Goal: Task Accomplishment & Management: Manage account settings

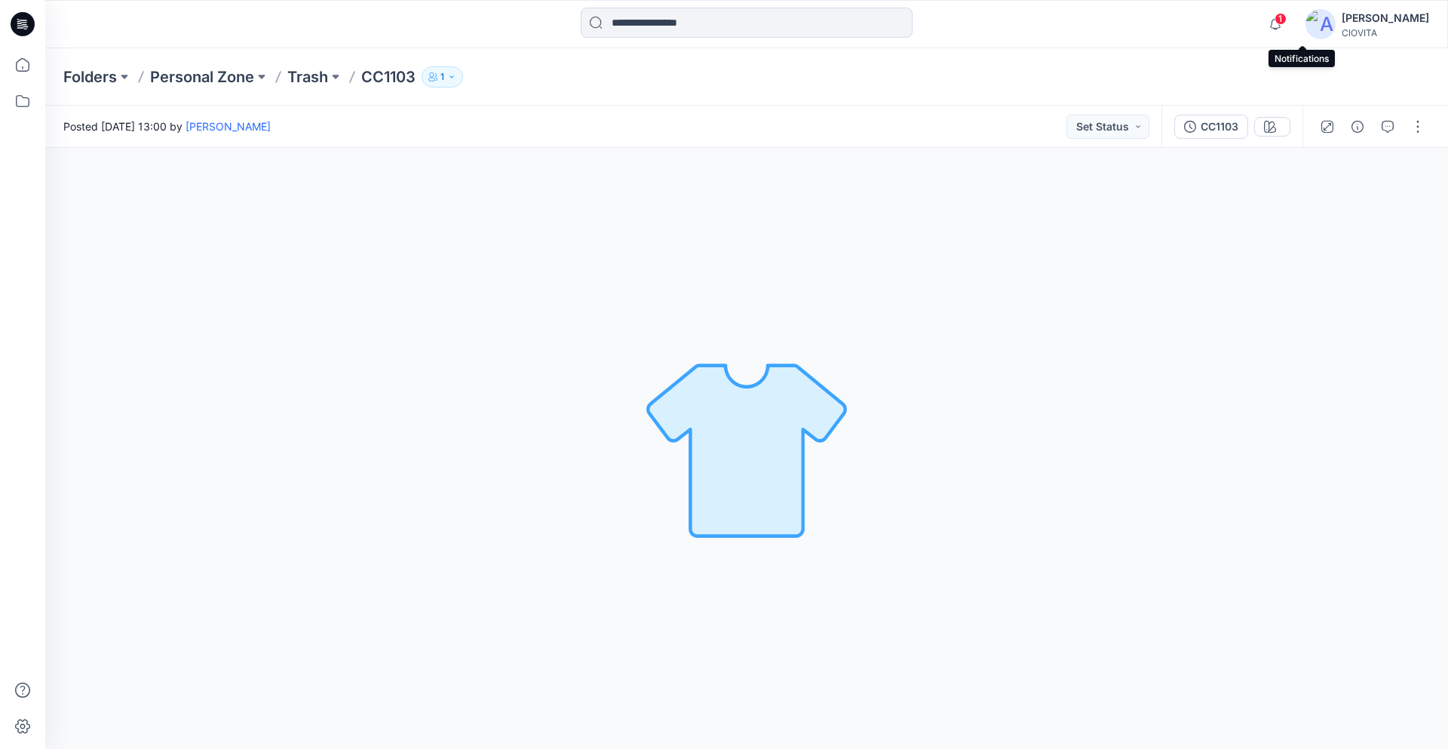
click at [1287, 22] on span "1" at bounding box center [1280, 19] width 12 height 12
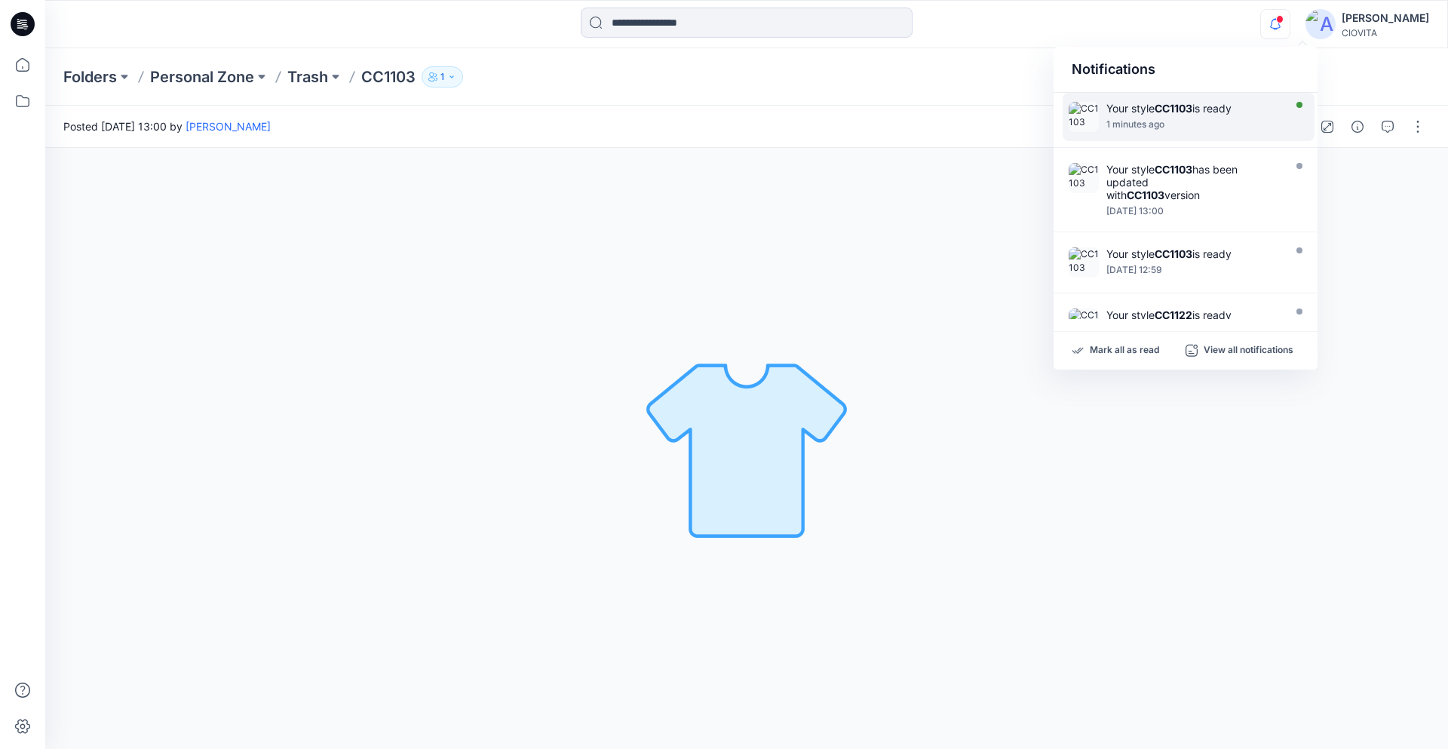
click at [1140, 120] on div "1 minutes ago" at bounding box center [1192, 124] width 173 height 11
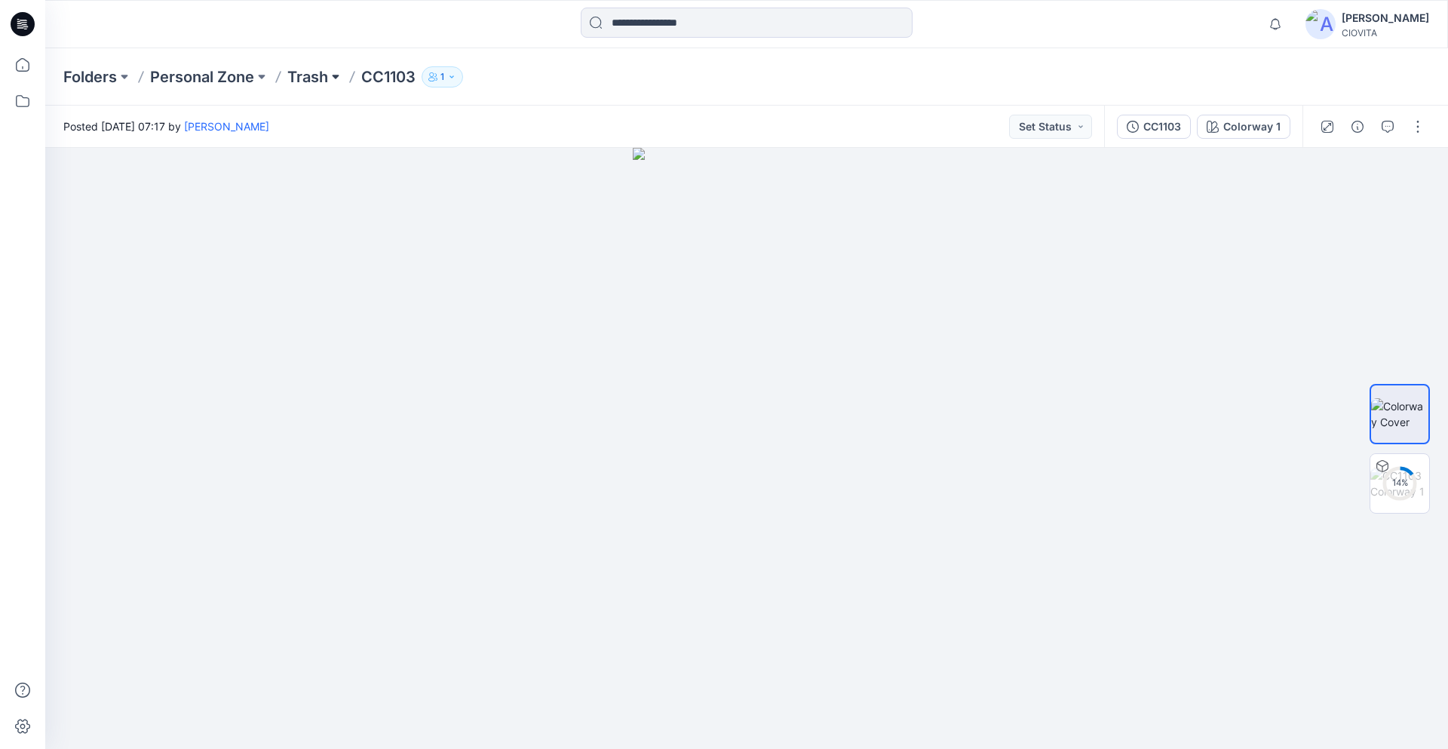
click at [335, 78] on button at bounding box center [335, 76] width 15 height 21
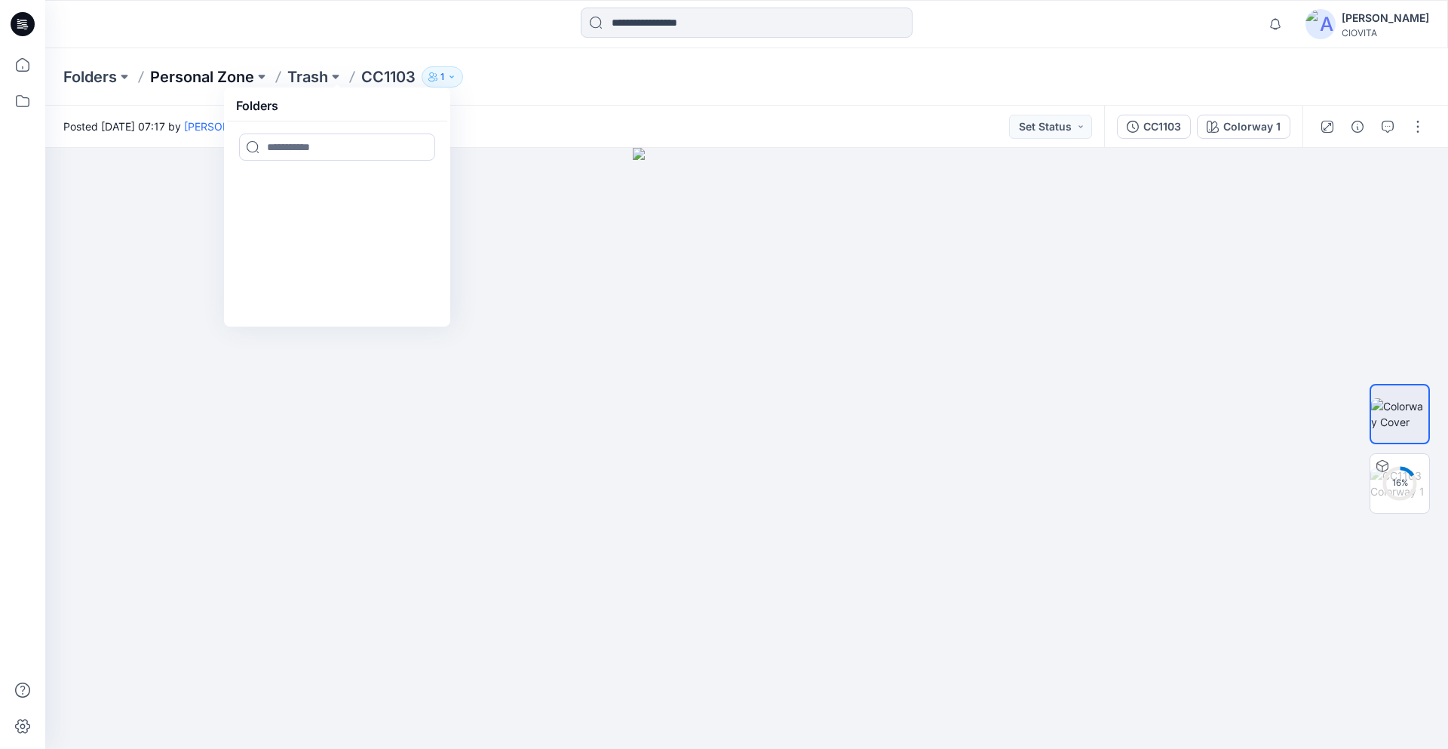
click at [222, 75] on p "Personal Zone" at bounding box center [202, 76] width 104 height 21
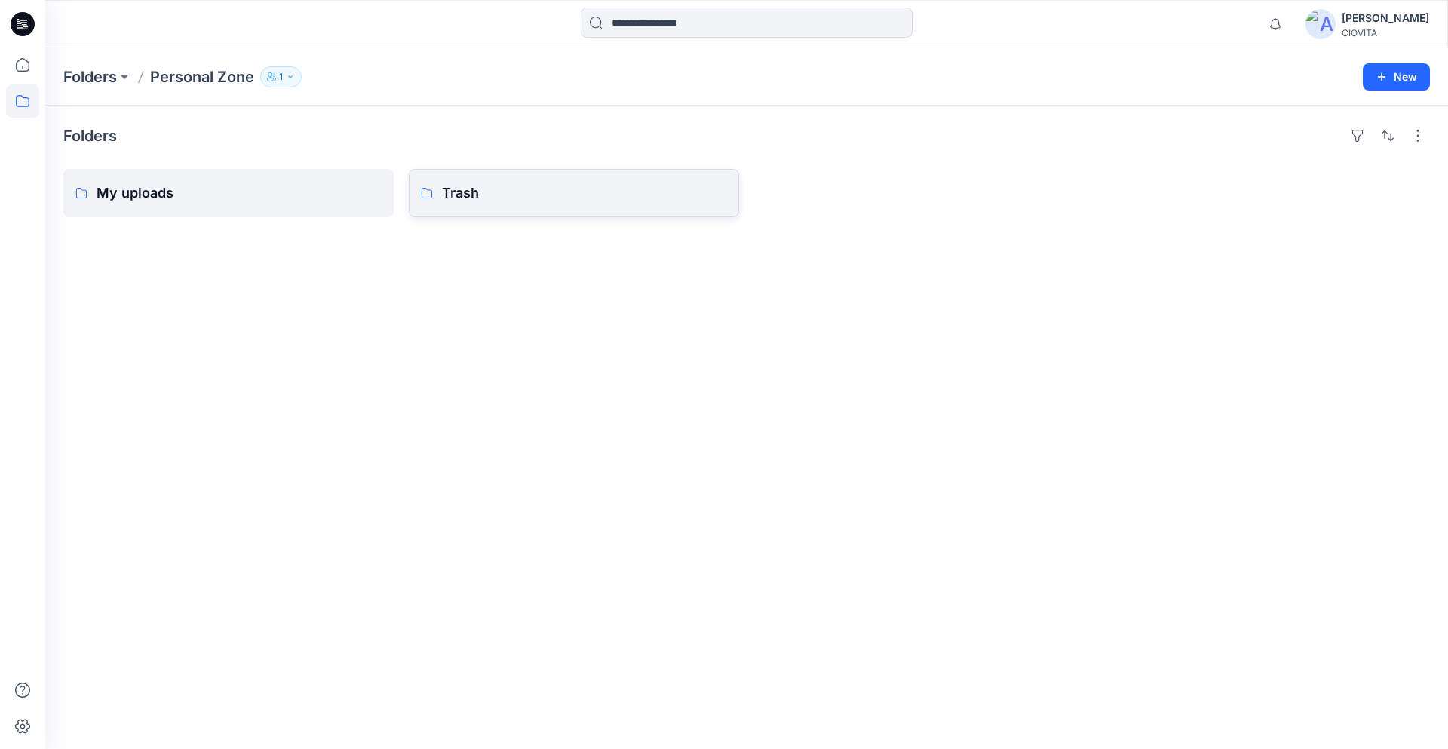
click at [453, 200] on p "Trash" at bounding box center [584, 192] width 285 height 21
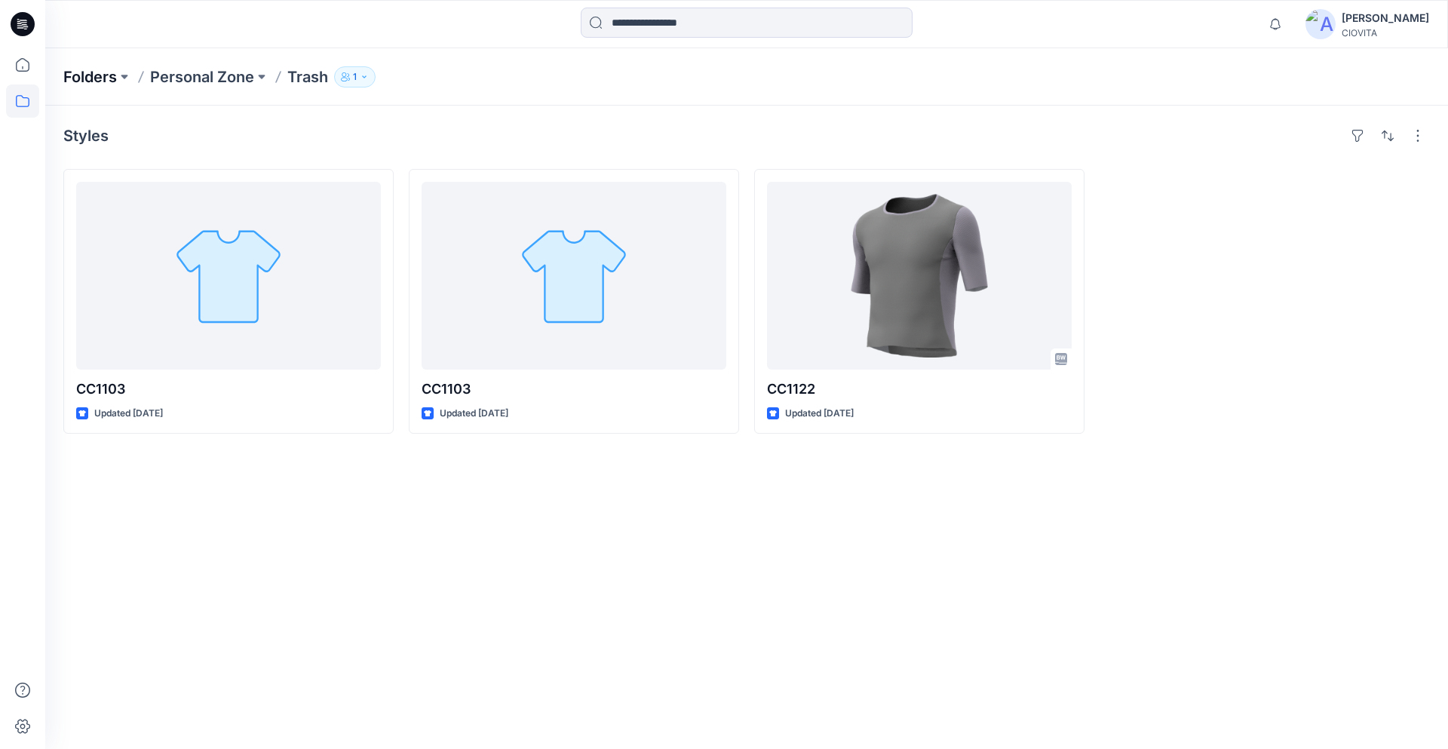
click at [94, 77] on p "Folders" at bounding box center [90, 76] width 54 height 21
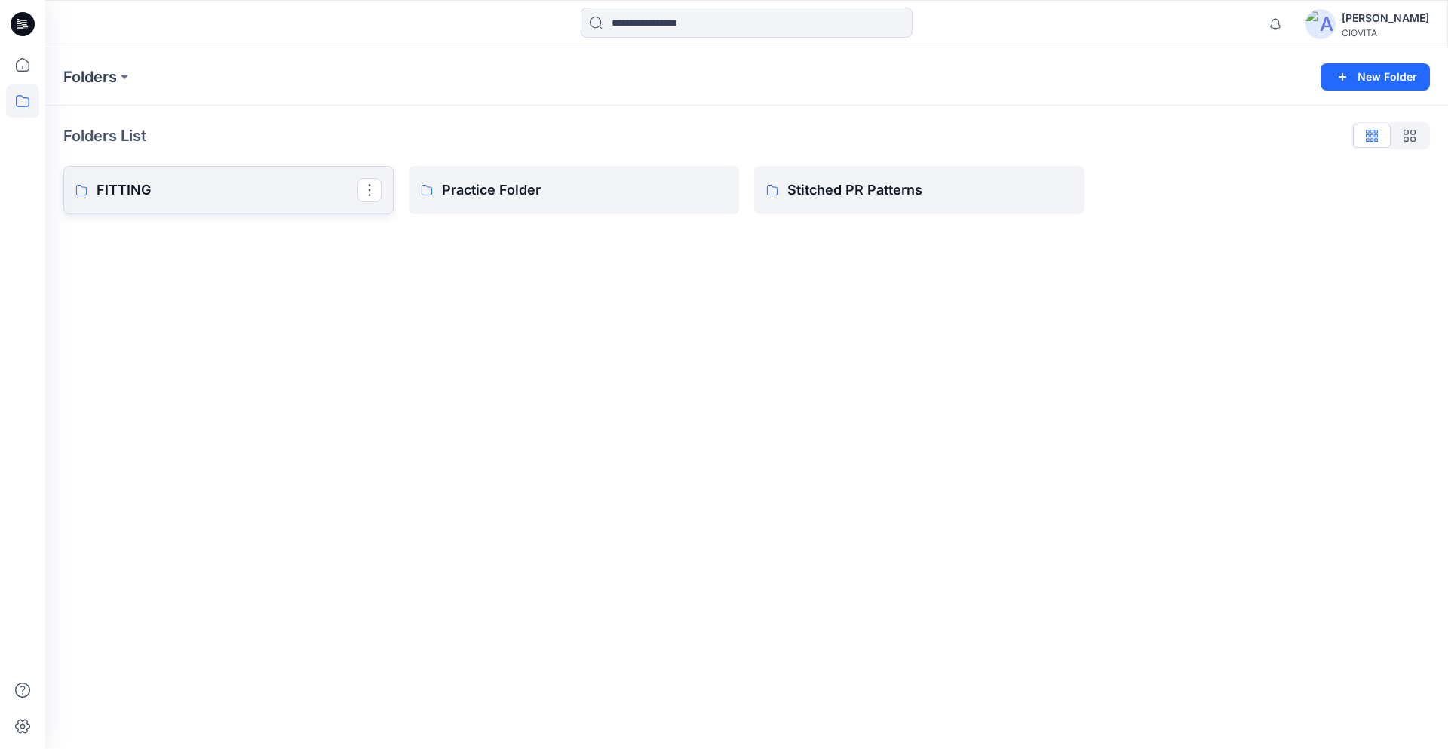
click at [158, 192] on p "FITTING" at bounding box center [227, 189] width 261 height 21
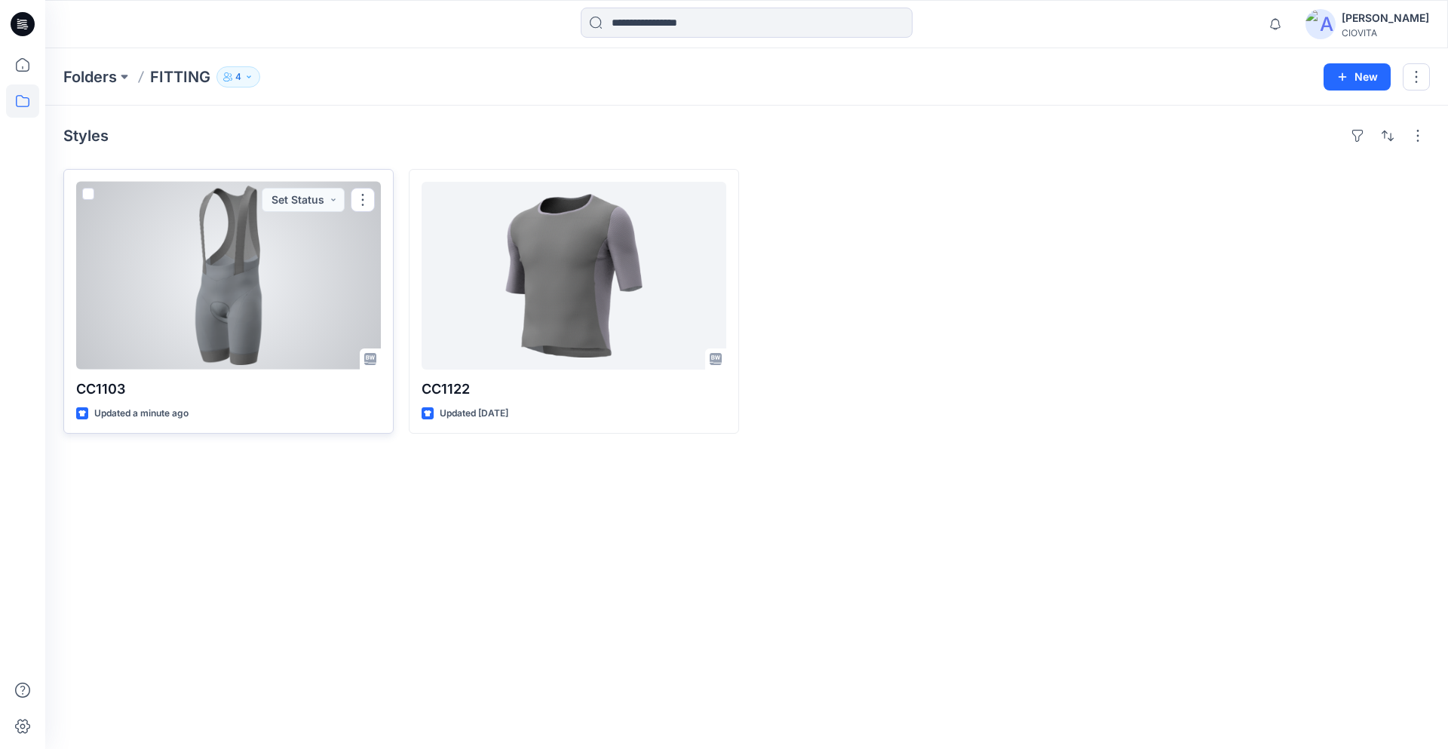
click at [198, 288] on div at bounding box center [228, 276] width 305 height 188
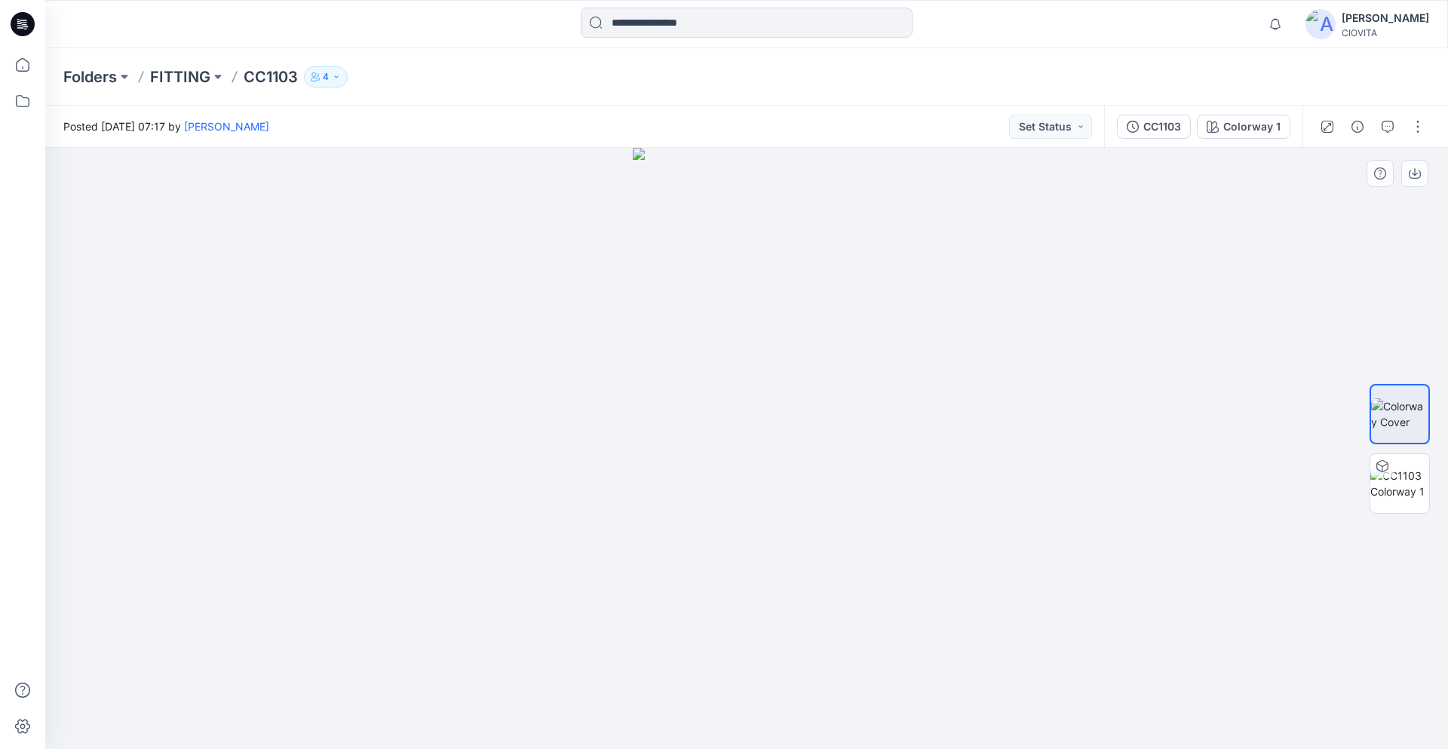
drag, startPoint x: 822, startPoint y: 487, endPoint x: 749, endPoint y: 480, distance: 73.5
click at [749, 480] on div at bounding box center [746, 448] width 1403 height 601
click at [1416, 493] on img at bounding box center [1399, 484] width 59 height 32
click at [821, 476] on div at bounding box center [746, 448] width 1403 height 601
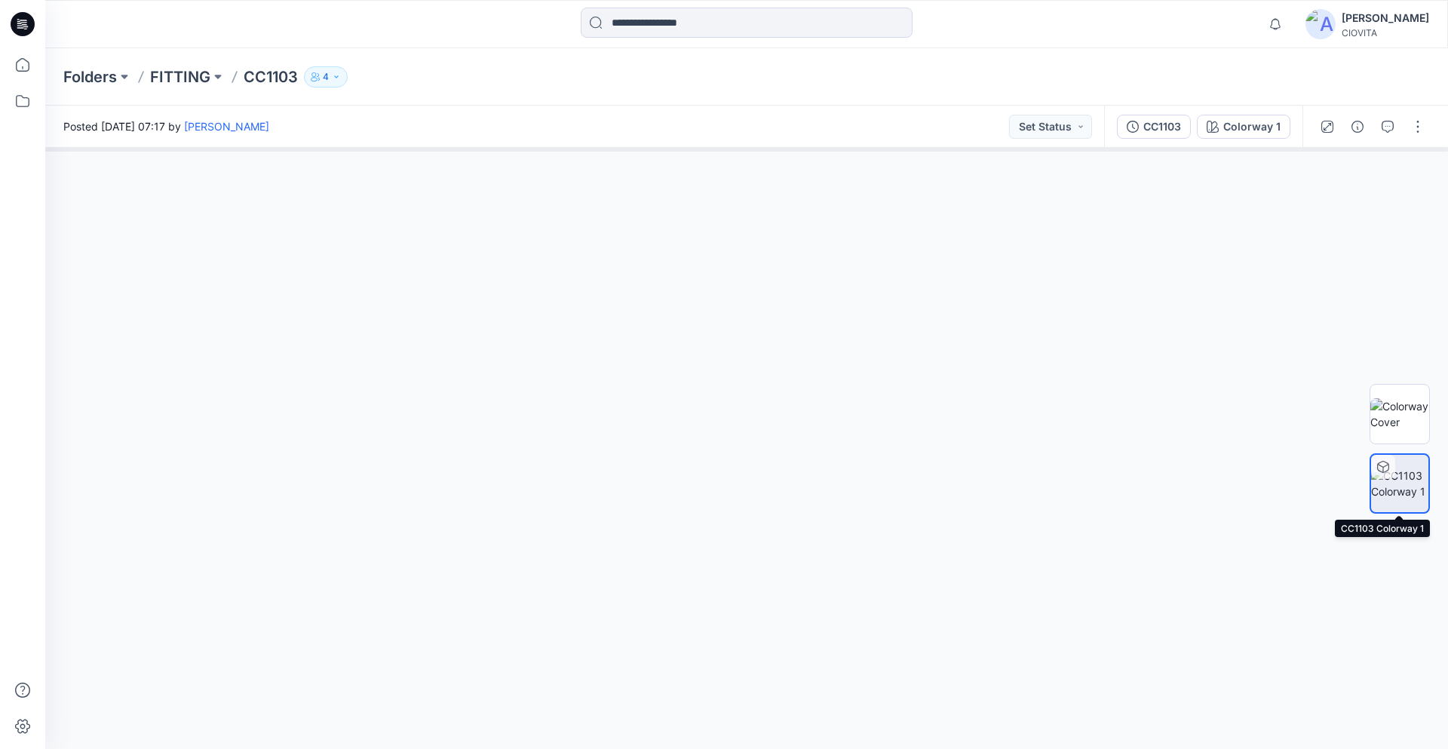
click at [1381, 467] on icon at bounding box center [1383, 467] width 12 height 12
click at [1397, 494] on img at bounding box center [1399, 484] width 57 height 32
drag, startPoint x: 863, startPoint y: 475, endPoint x: 730, endPoint y: 459, distance: 134.4
click at [719, 460] on div at bounding box center [746, 448] width 1403 height 601
drag, startPoint x: 831, startPoint y: 471, endPoint x: 587, endPoint y: 431, distance: 247.6
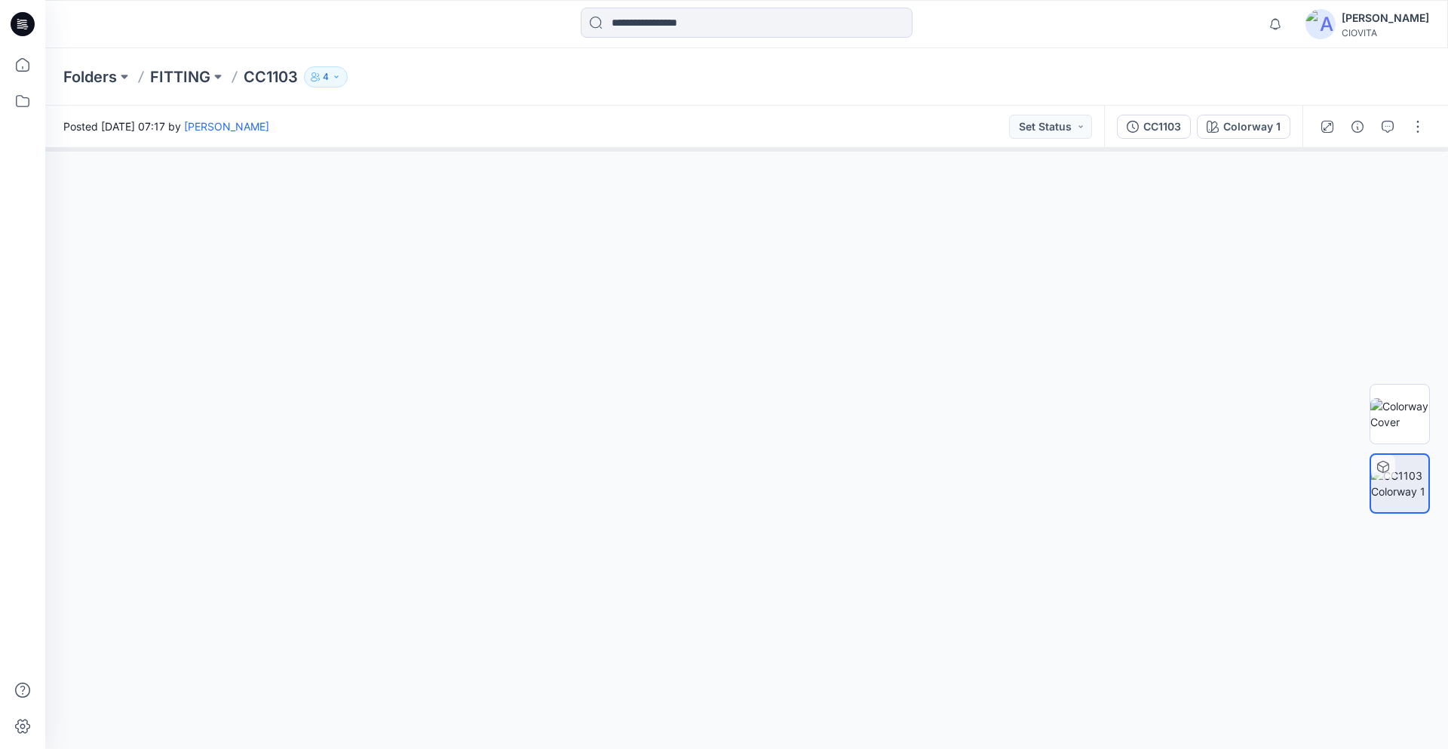
click at [611, 438] on div at bounding box center [746, 448] width 1403 height 601
drag, startPoint x: 739, startPoint y: 446, endPoint x: 897, endPoint y: 446, distance: 157.6
click at [895, 446] on div at bounding box center [746, 448] width 1403 height 601
click at [173, 84] on p "FITTING" at bounding box center [180, 76] width 60 height 21
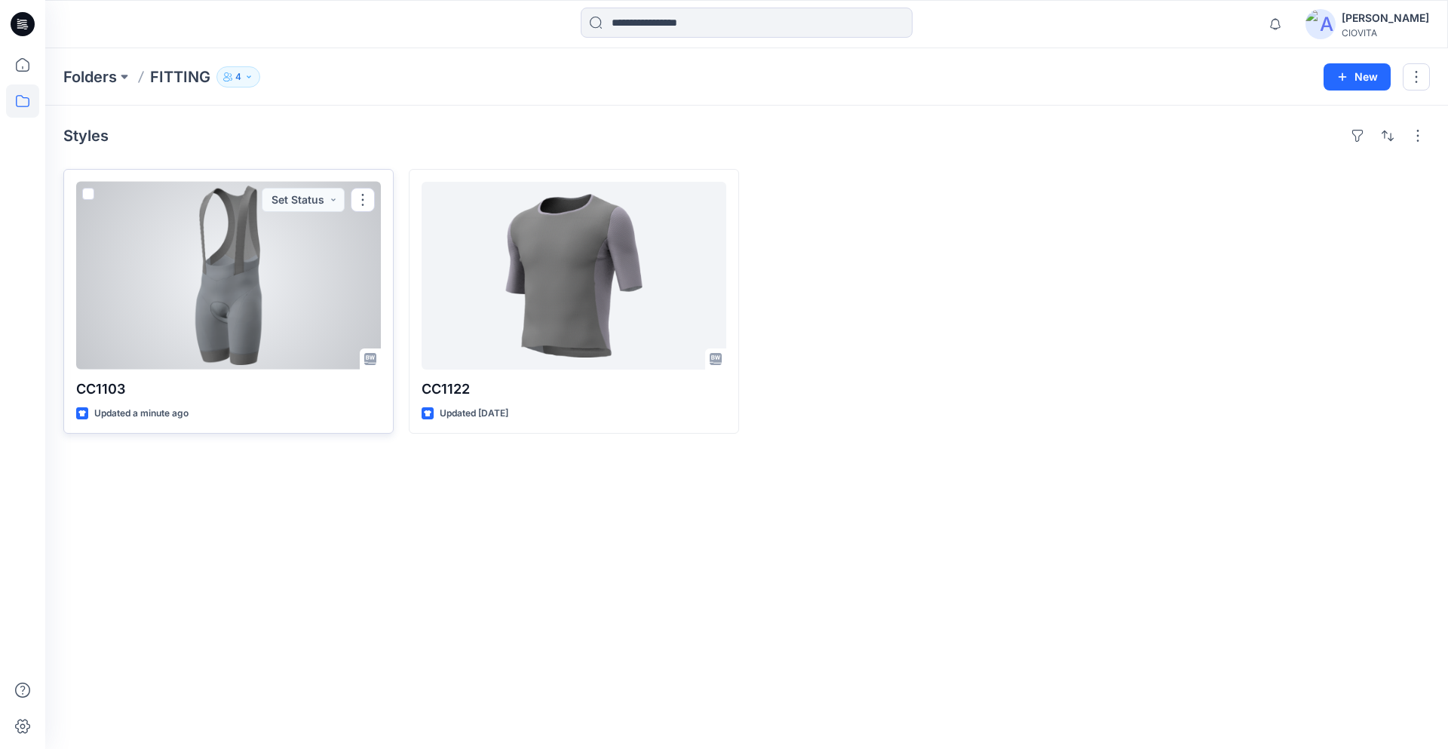
click at [237, 296] on div at bounding box center [228, 276] width 305 height 188
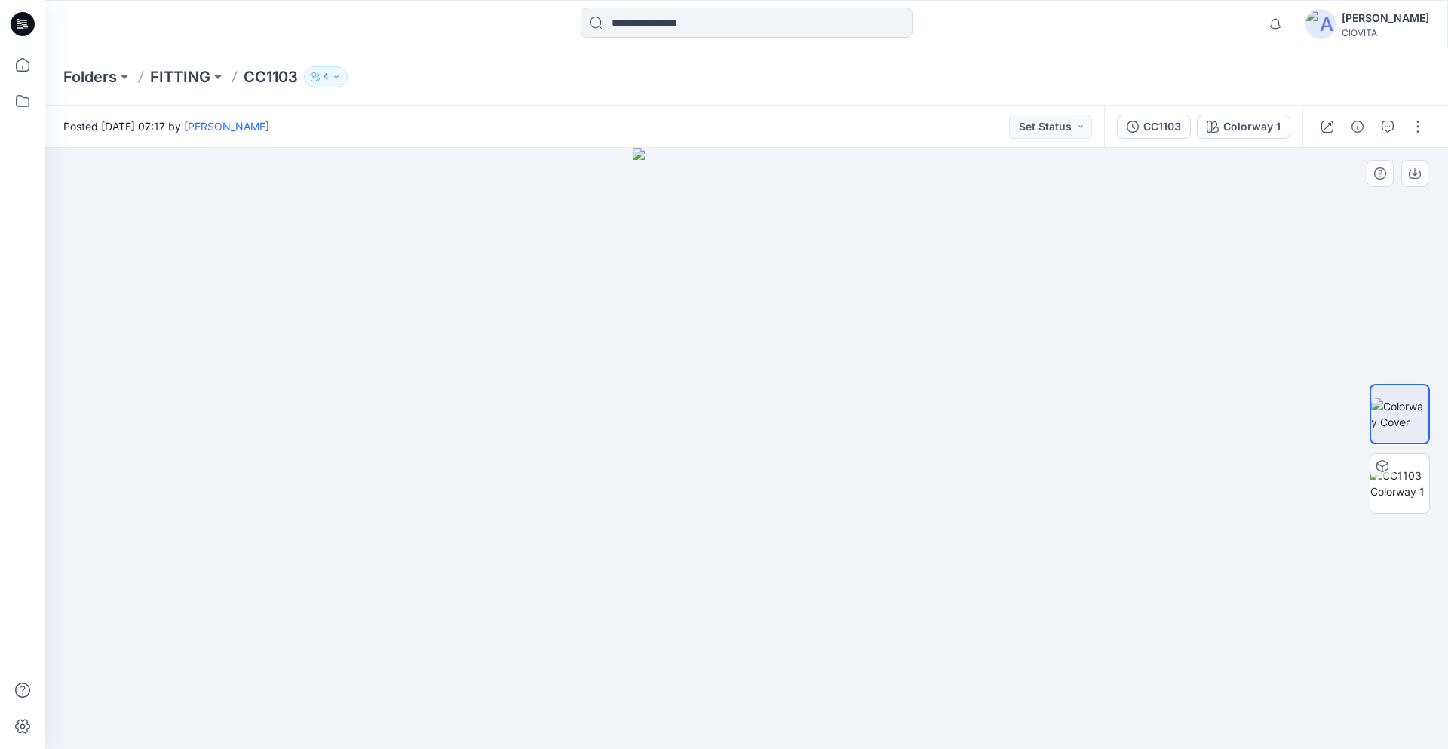
drag, startPoint x: 752, startPoint y: 445, endPoint x: 885, endPoint y: 504, distance: 145.9
click at [885, 505] on div at bounding box center [746, 448] width 1403 height 601
click at [1399, 486] on img at bounding box center [1399, 484] width 59 height 32
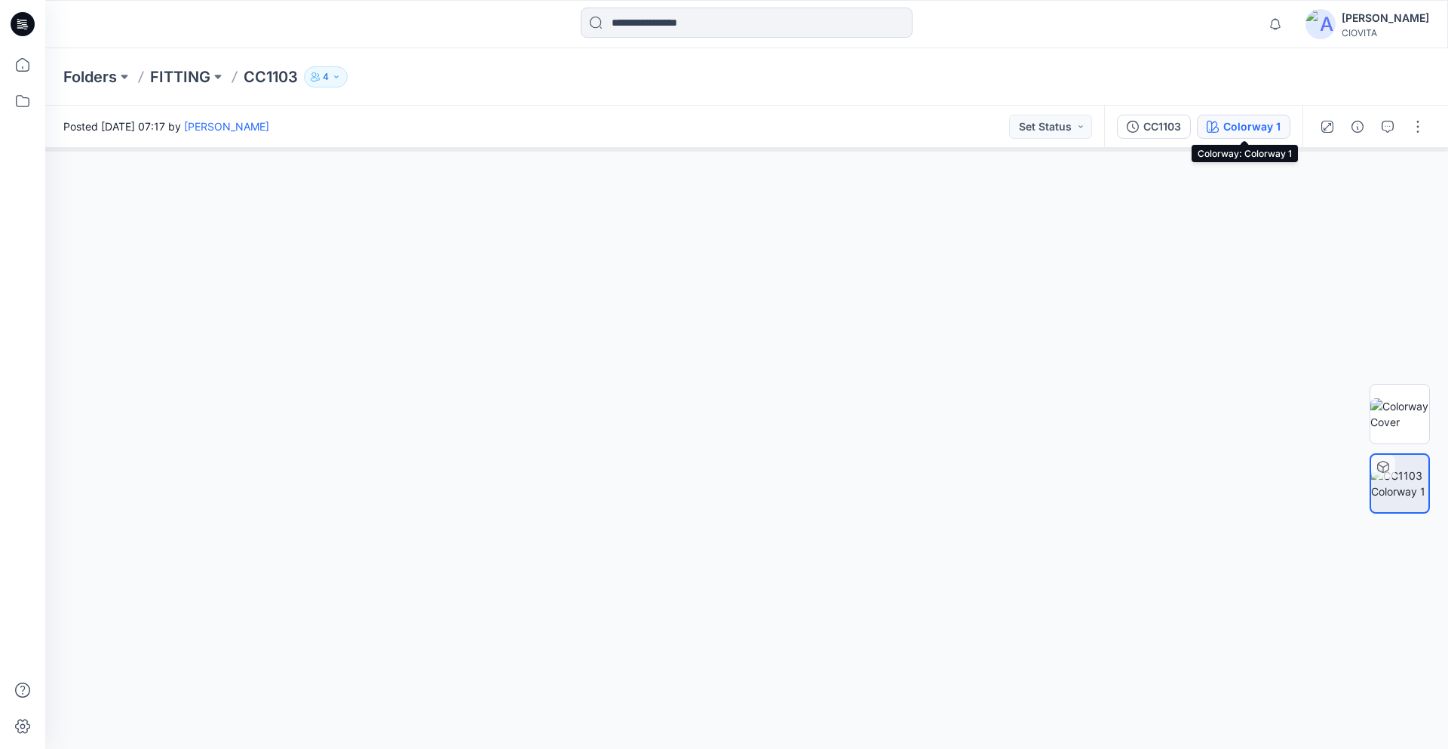
click at [1265, 133] on div "Colorway 1" at bounding box center [1251, 126] width 57 height 17
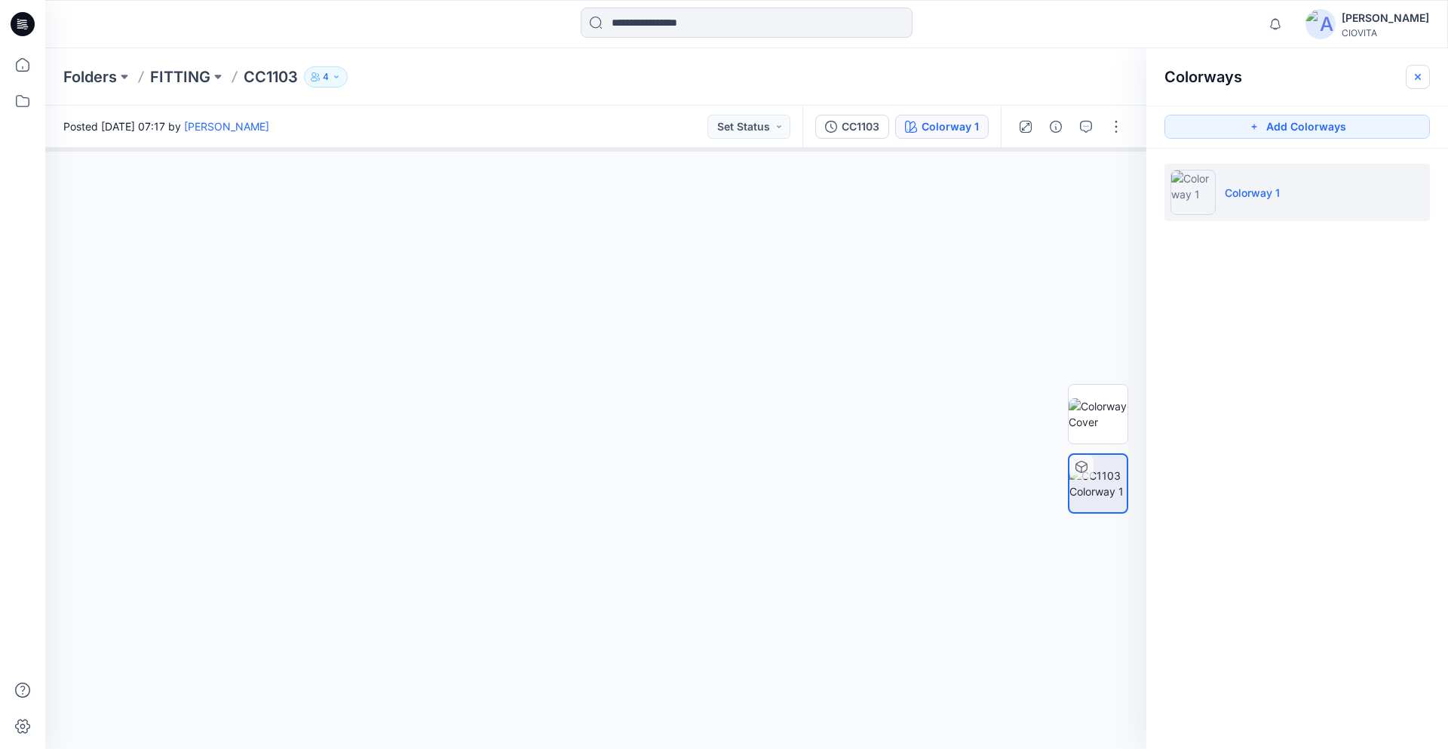
click at [1419, 76] on icon "button" at bounding box center [1418, 77] width 12 height 12
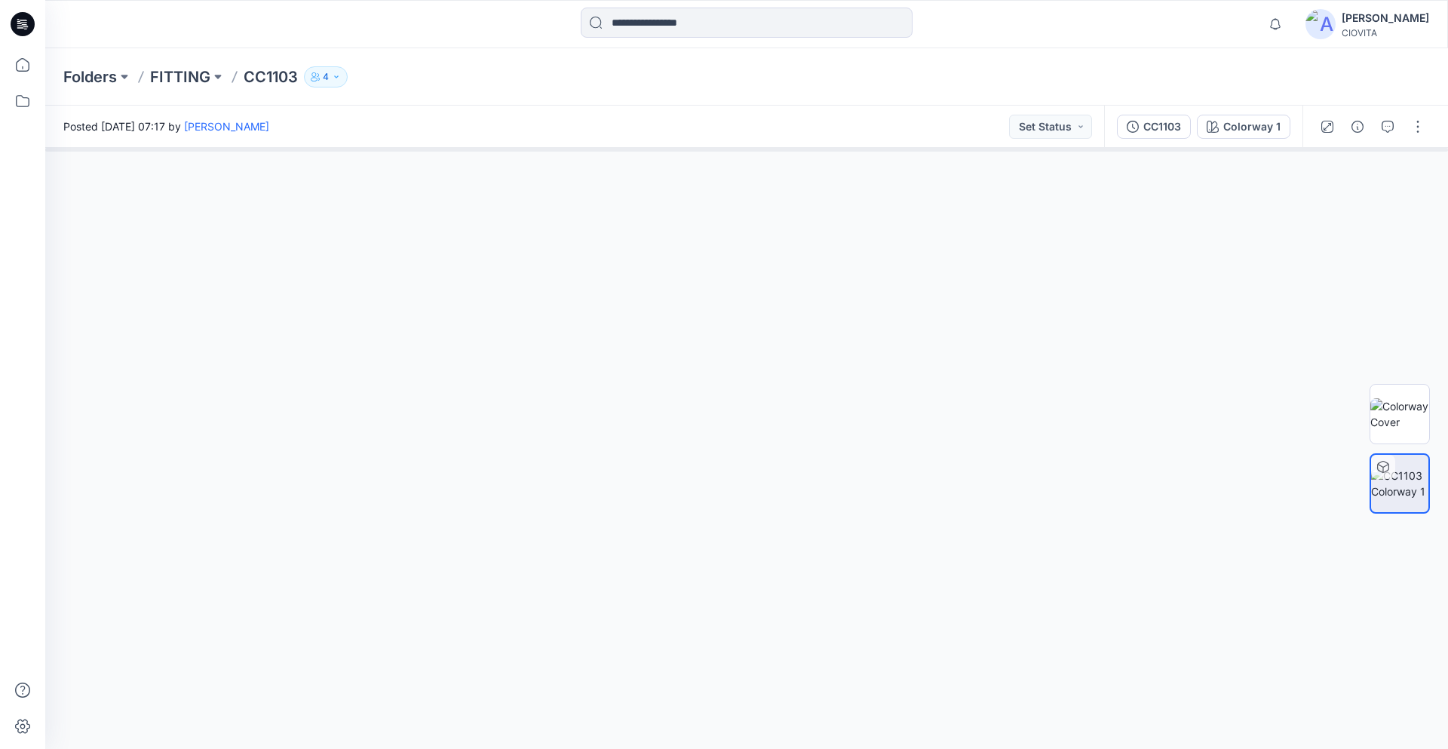
drag, startPoint x: 750, startPoint y: 422, endPoint x: 898, endPoint y: 431, distance: 148.8
click at [898, 431] on div at bounding box center [746, 448] width 1403 height 601
click at [176, 81] on p "FITTING" at bounding box center [180, 76] width 60 height 21
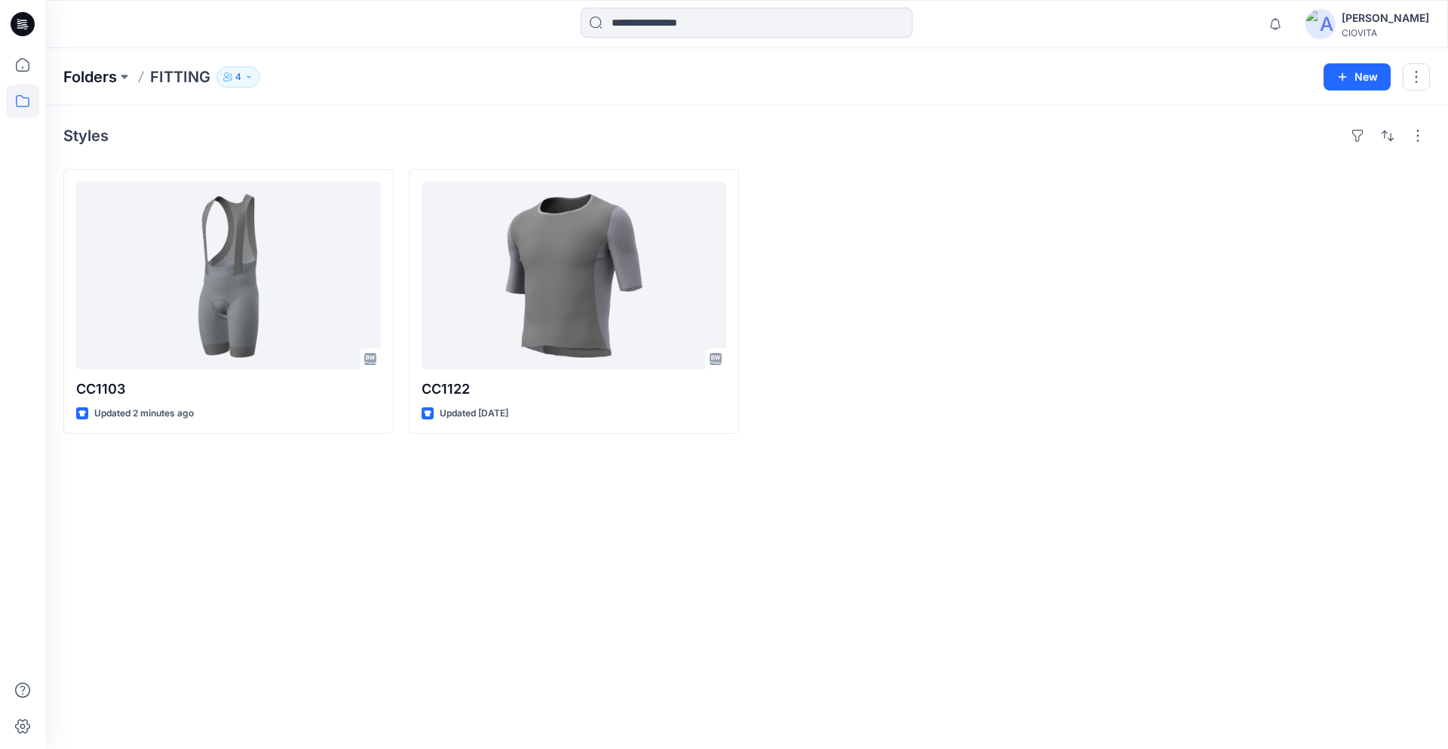
click at [86, 69] on p "Folders" at bounding box center [90, 76] width 54 height 21
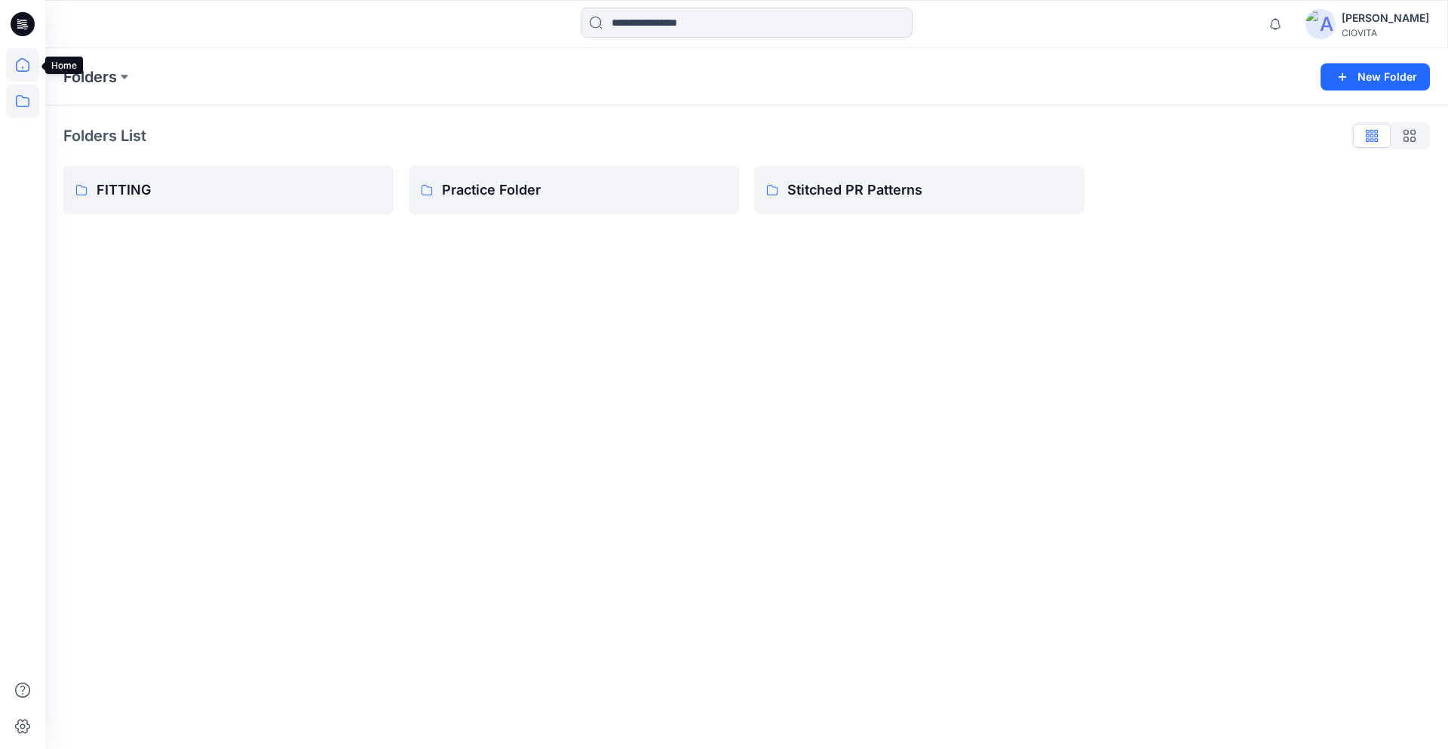
click at [23, 66] on icon at bounding box center [22, 64] width 33 height 33
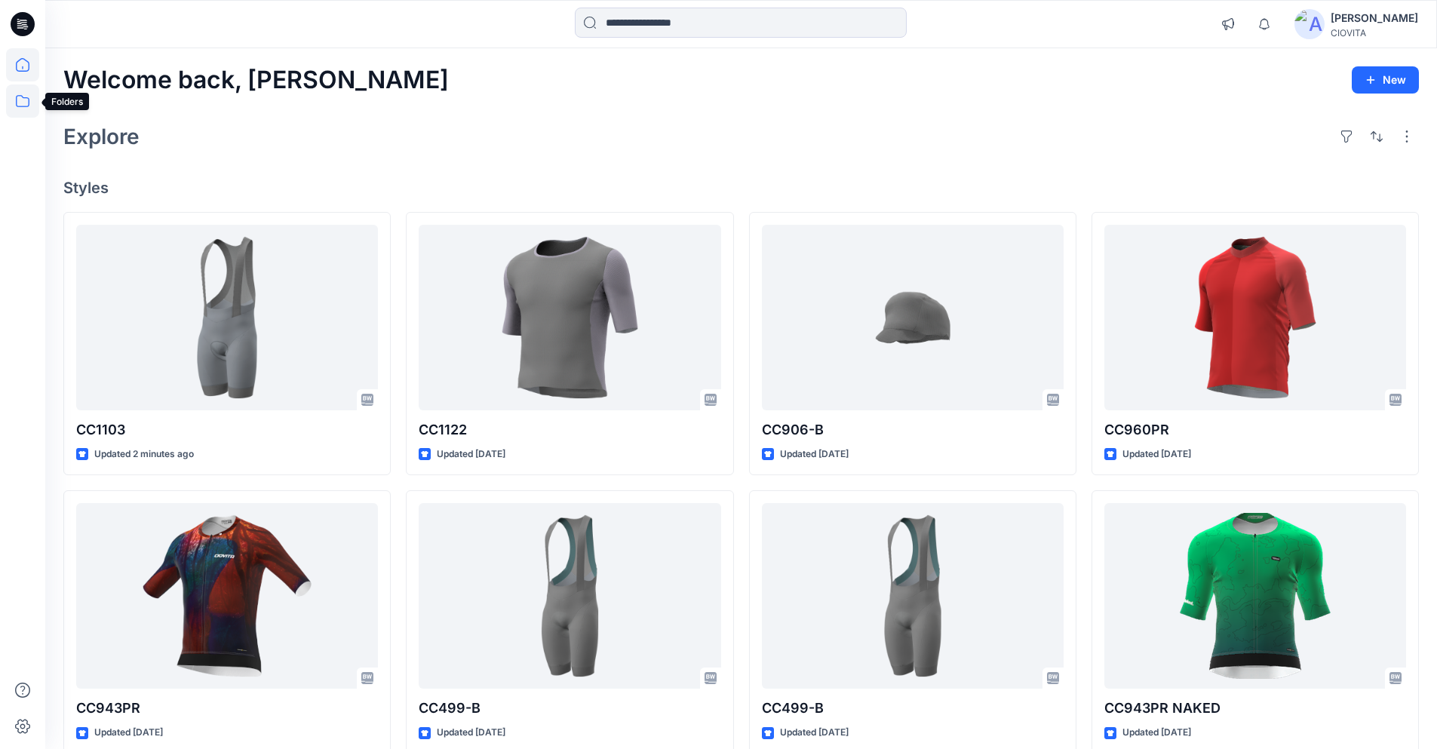
click at [15, 100] on icon at bounding box center [22, 100] width 33 height 33
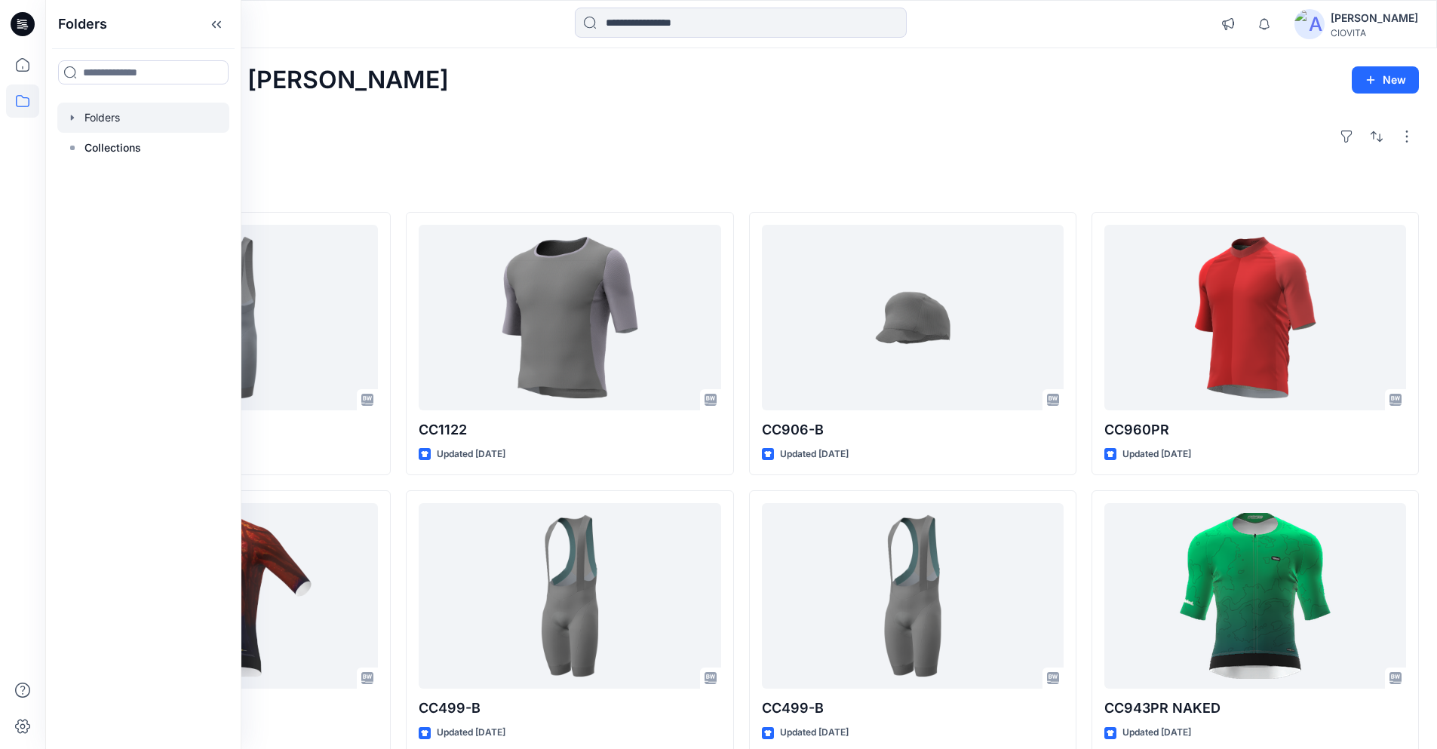
click at [98, 124] on div at bounding box center [143, 118] width 172 height 30
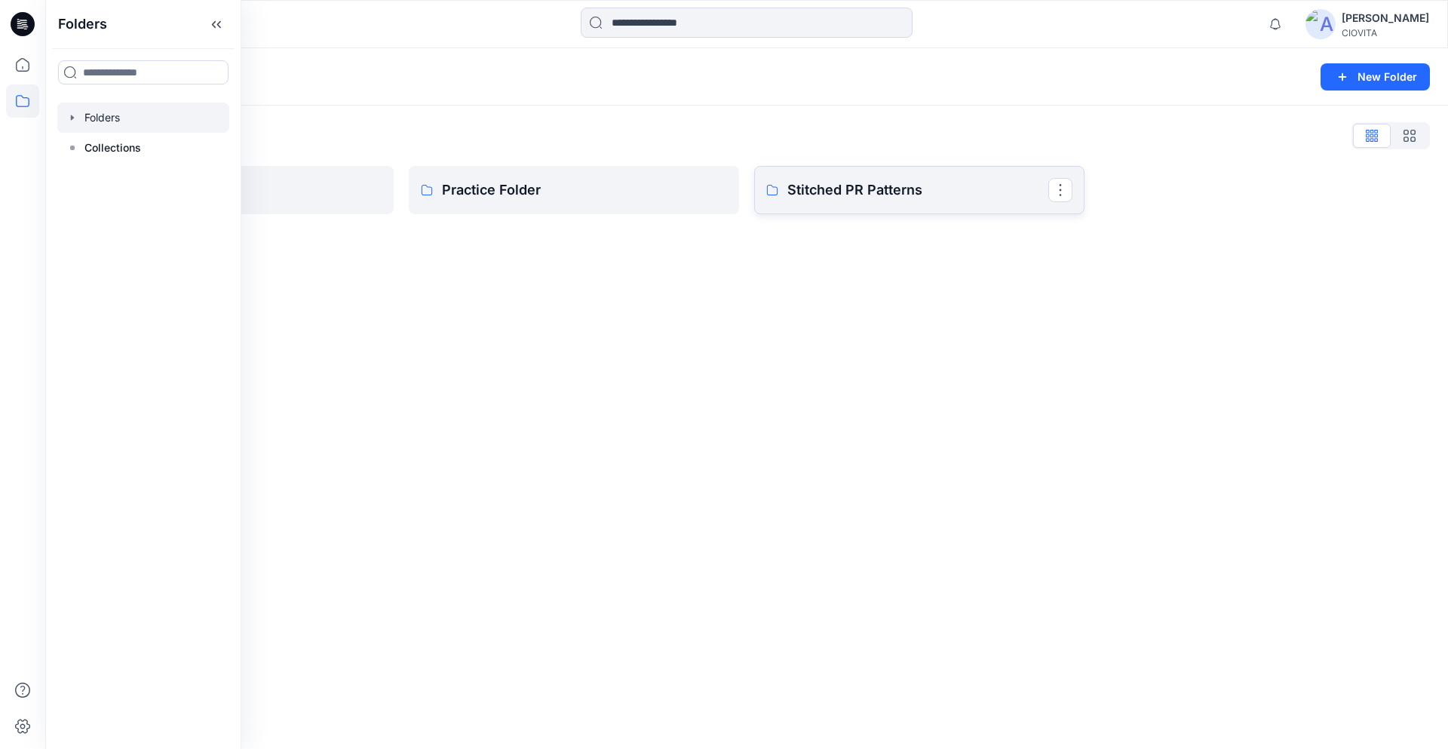
click at [921, 195] on p "Stitched PR Patterns" at bounding box center [917, 189] width 261 height 21
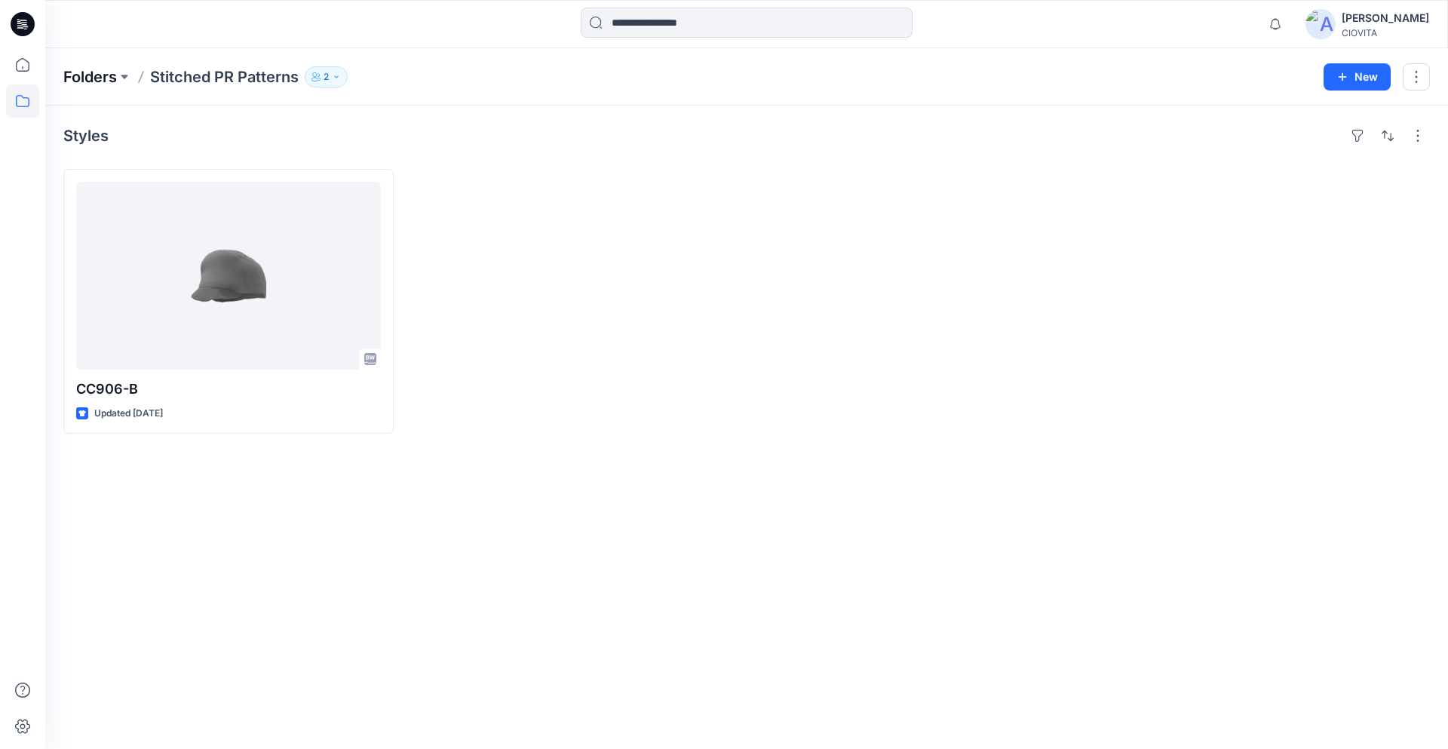
click at [105, 75] on p "Folders" at bounding box center [90, 76] width 54 height 21
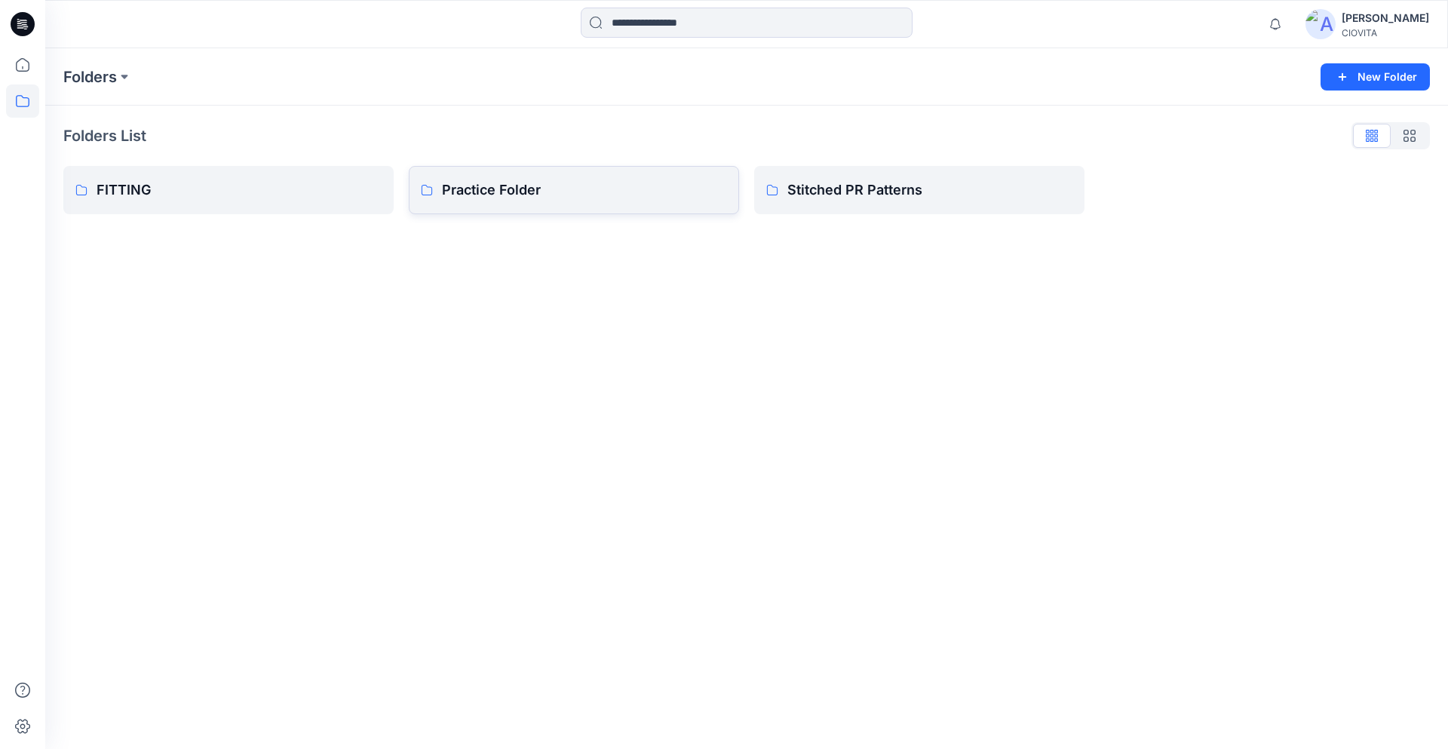
click at [517, 198] on p "Practice Folder" at bounding box center [584, 189] width 285 height 21
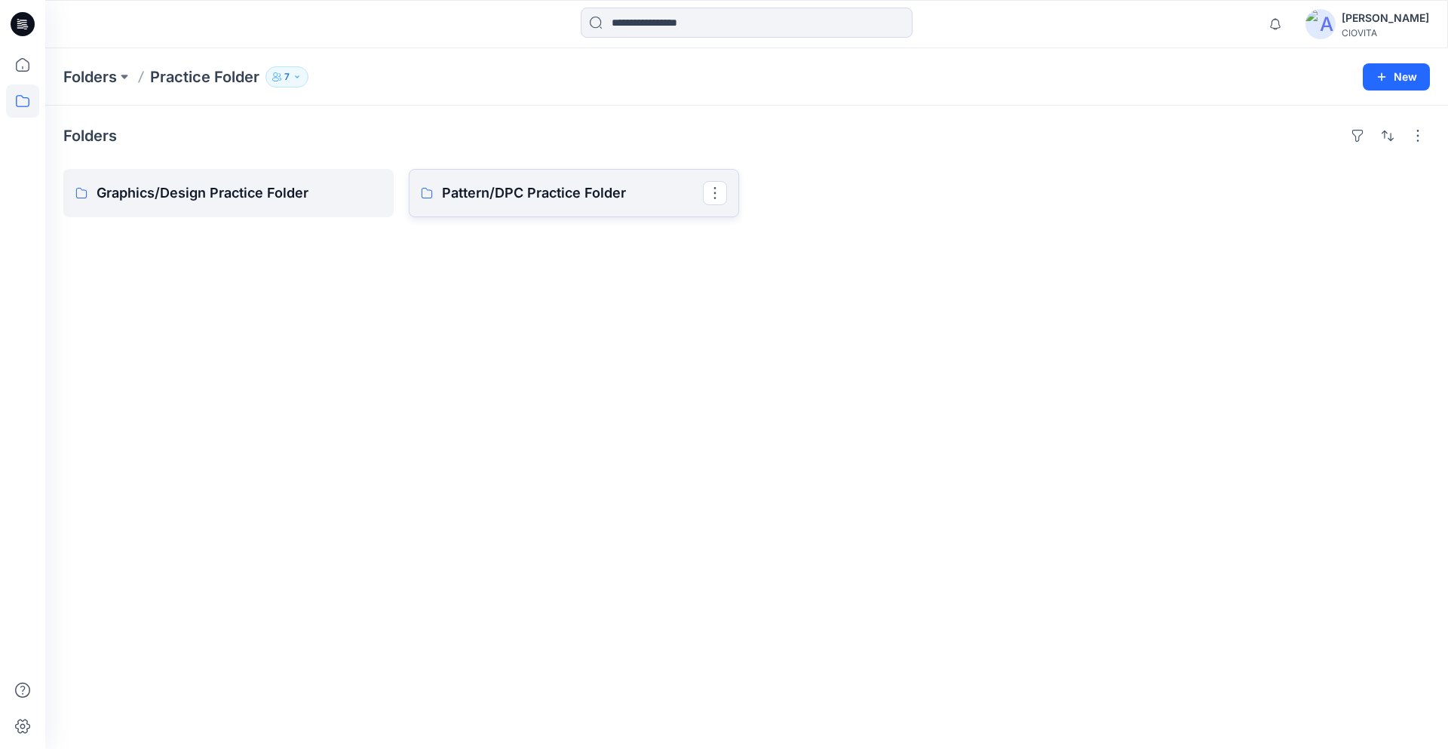
click at [518, 198] on p "Pattern/DPC Practice Folder" at bounding box center [572, 192] width 261 height 21
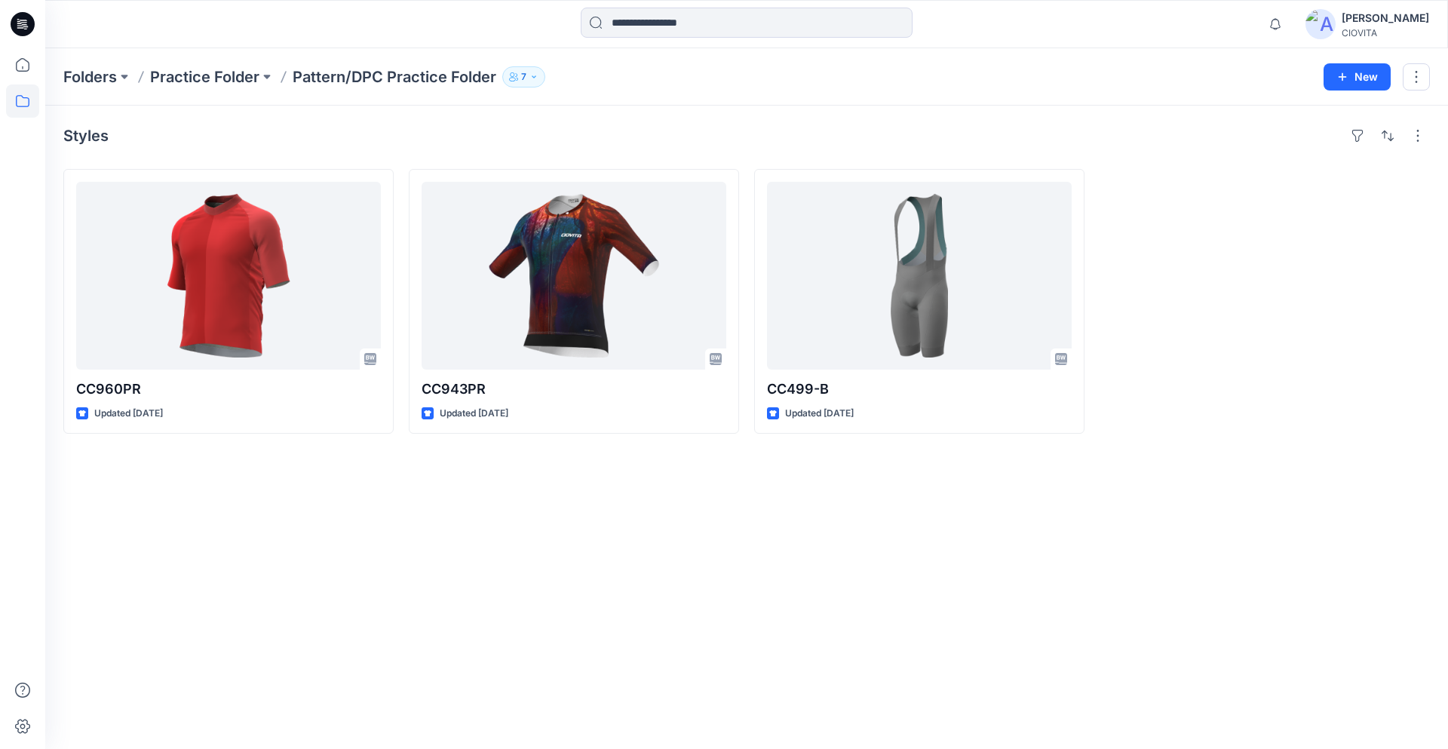
click at [204, 83] on p "Practice Folder" at bounding box center [204, 76] width 109 height 21
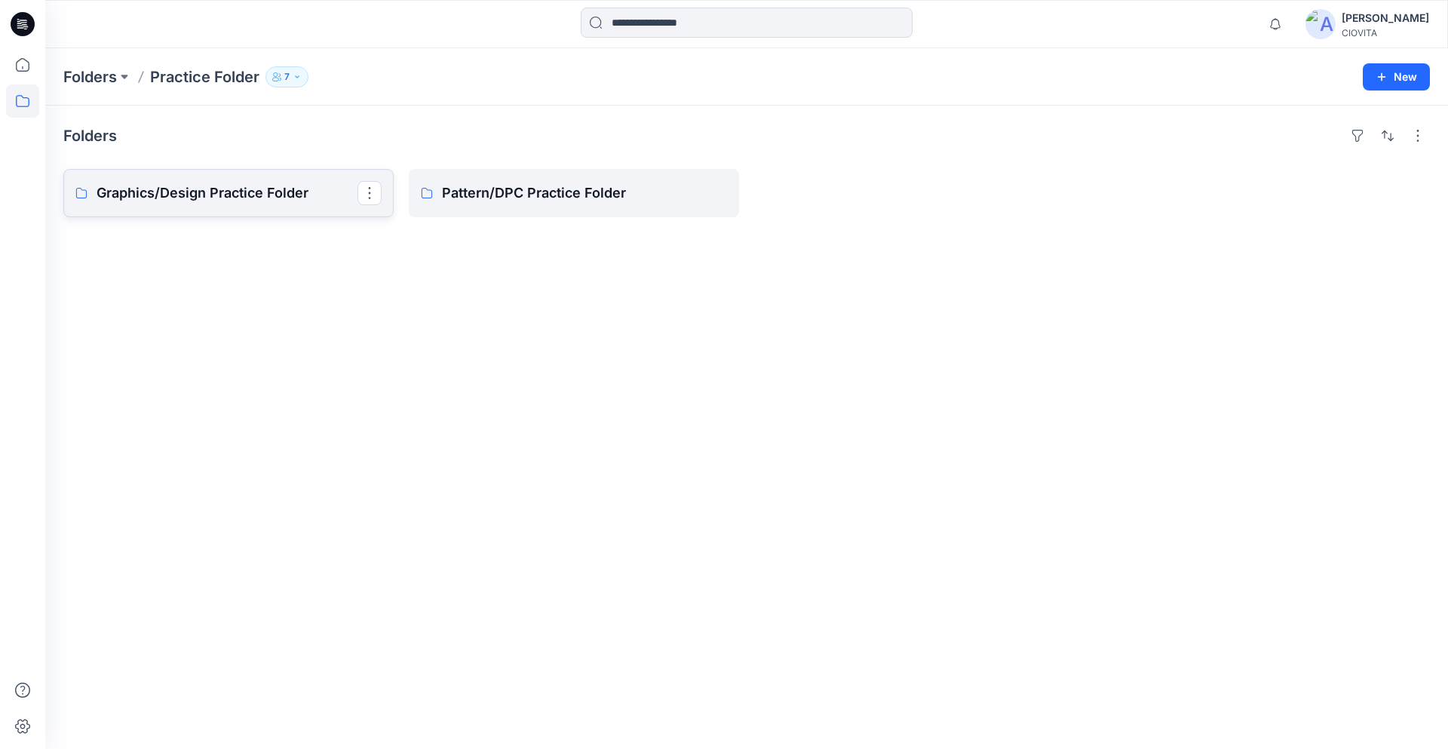
click at [211, 195] on p "Graphics/Design Practice Folder" at bounding box center [227, 192] width 261 height 21
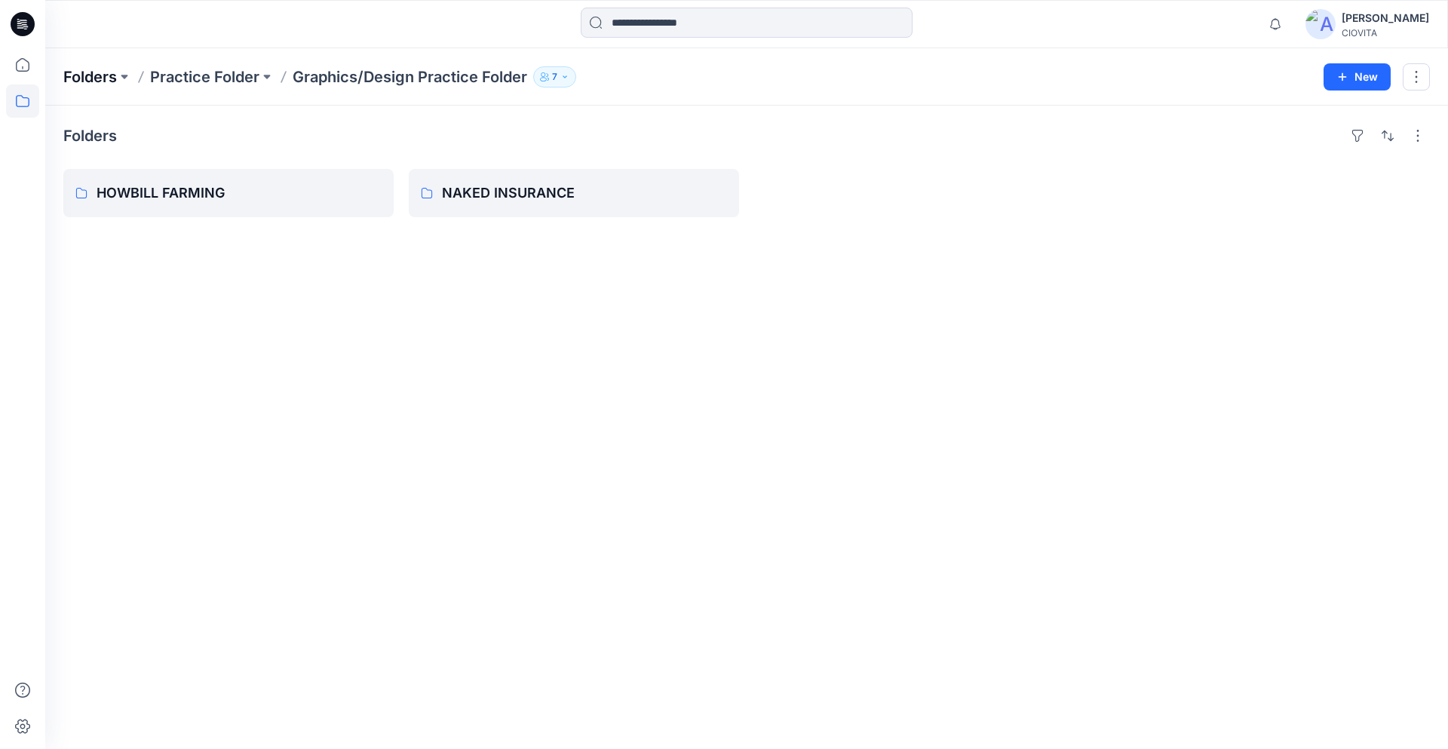
click at [95, 78] on p "Folders" at bounding box center [90, 76] width 54 height 21
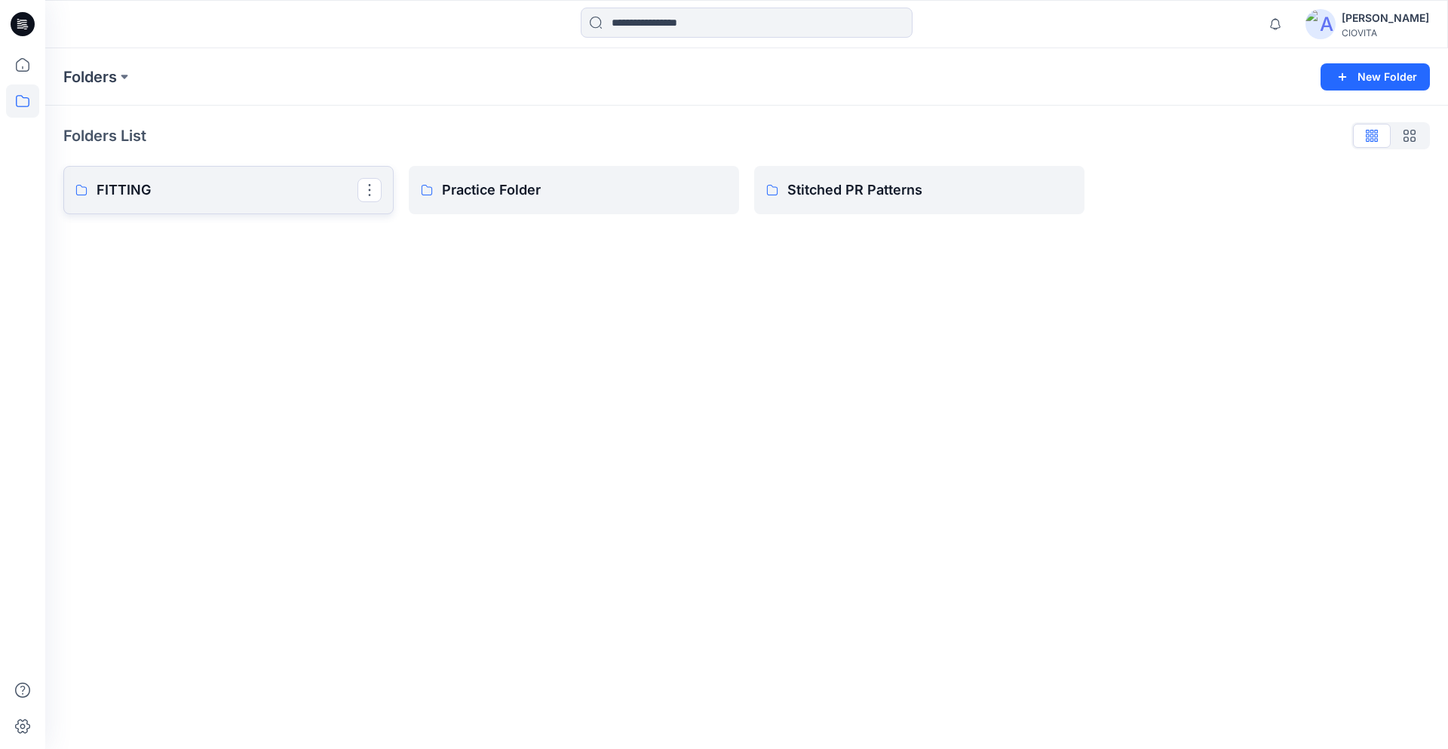
click at [205, 191] on p "FITTING" at bounding box center [227, 189] width 261 height 21
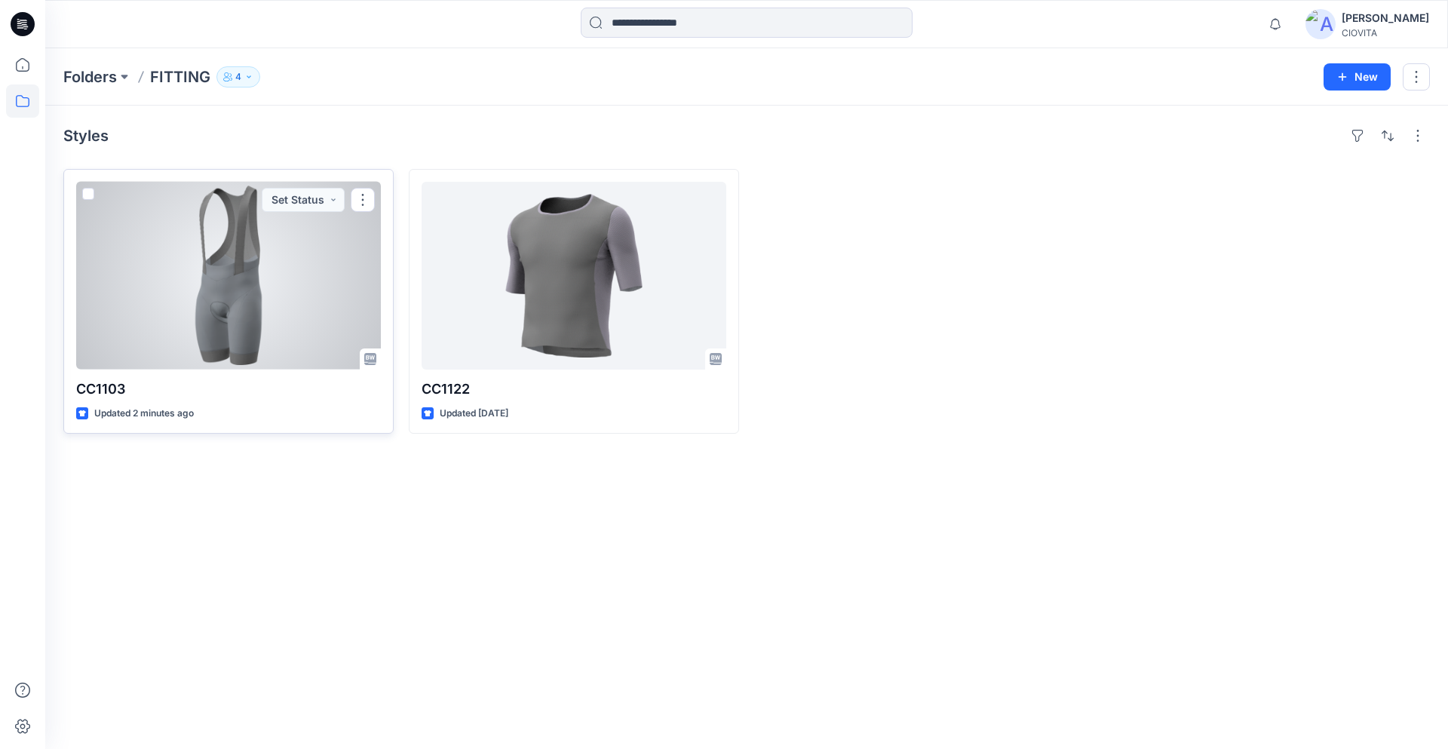
click at [224, 287] on div at bounding box center [228, 276] width 305 height 188
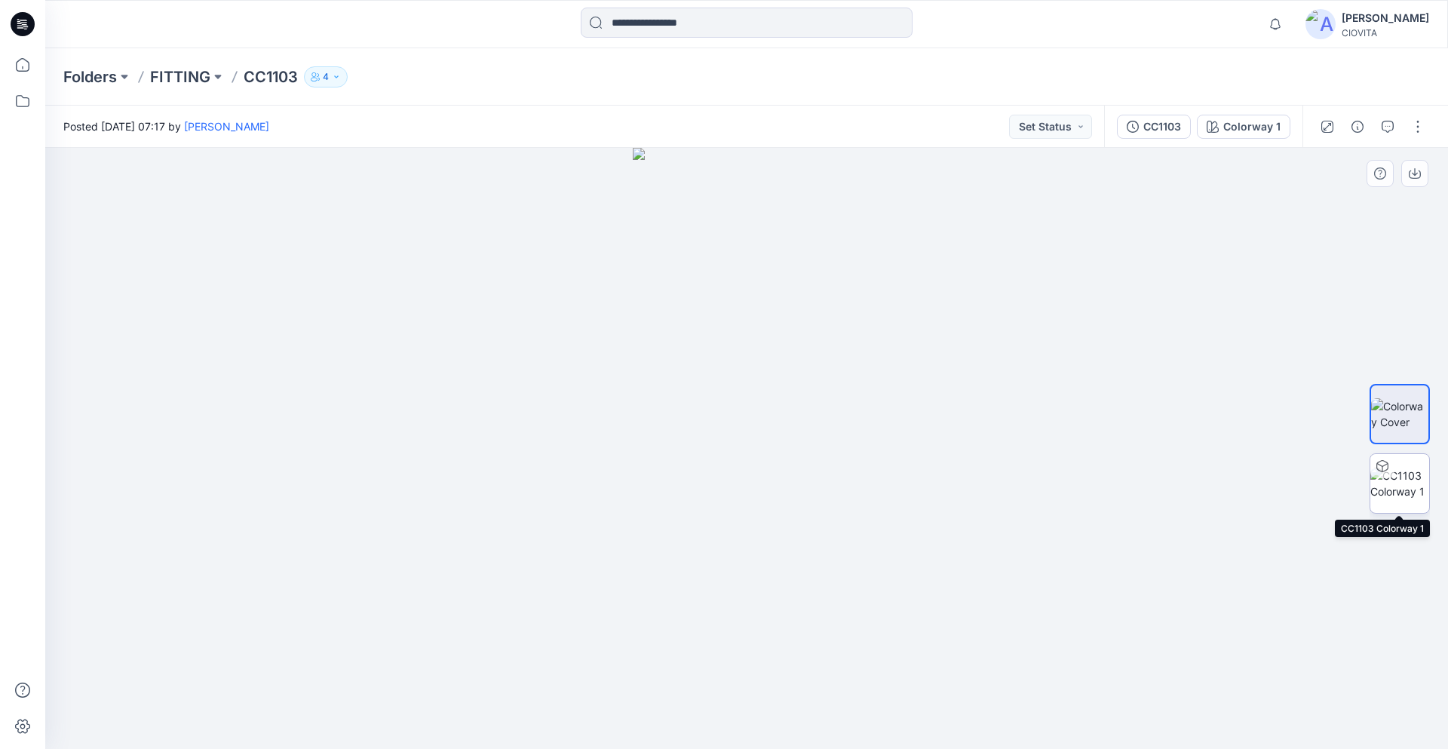
click at [1391, 486] on img at bounding box center [1399, 484] width 59 height 32
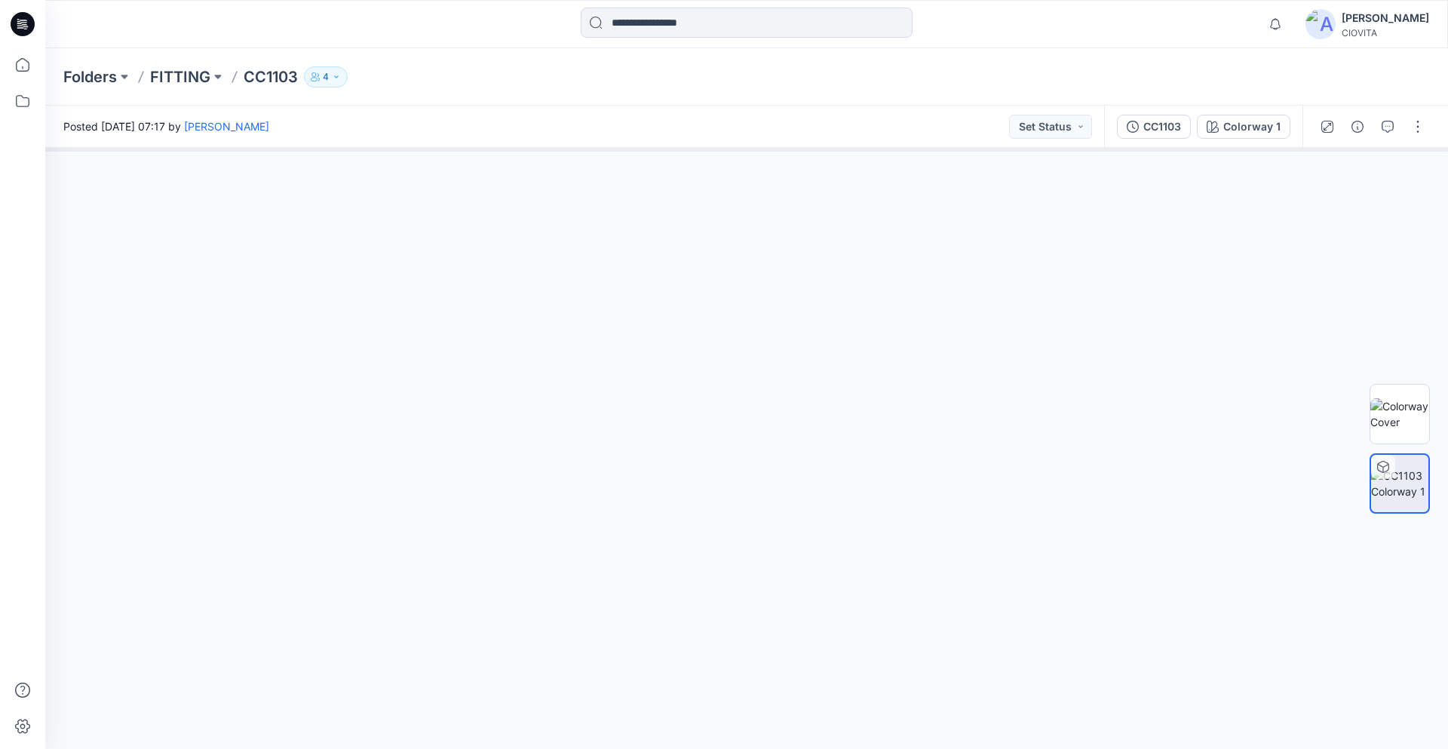
drag, startPoint x: 744, startPoint y: 489, endPoint x: 893, endPoint y: 484, distance: 148.7
click at [893, 484] on div at bounding box center [746, 448] width 1403 height 601
drag, startPoint x: 664, startPoint y: 465, endPoint x: 495, endPoint y: 436, distance: 171.5
click at [621, 459] on div at bounding box center [746, 448] width 1403 height 601
click at [1415, 180] on icon "button" at bounding box center [1418, 179] width 12 height 12
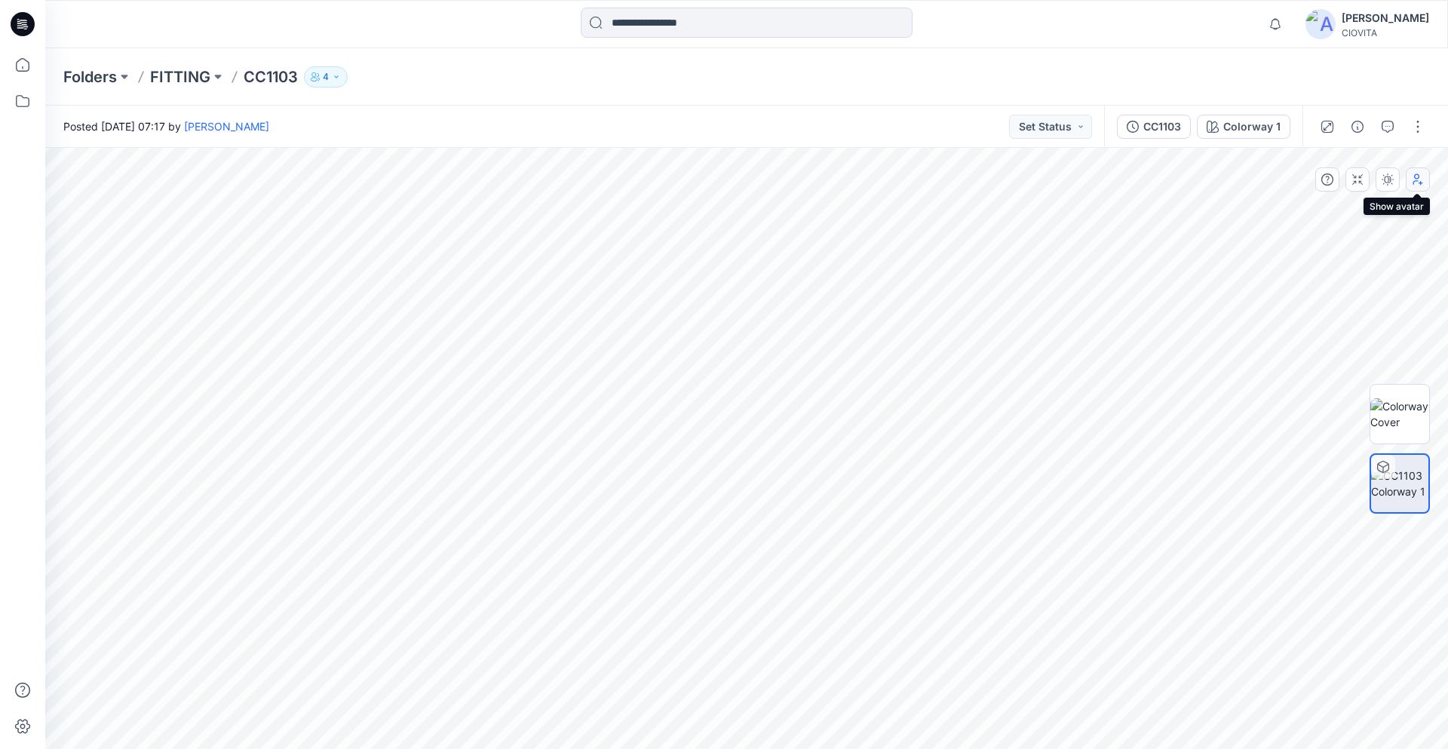
click at [1416, 180] on icon "button" at bounding box center [1418, 179] width 12 height 12
click at [1413, 127] on button "button" at bounding box center [1418, 127] width 24 height 24
click at [1307, 198] on button "Edit" at bounding box center [1354, 204] width 139 height 28
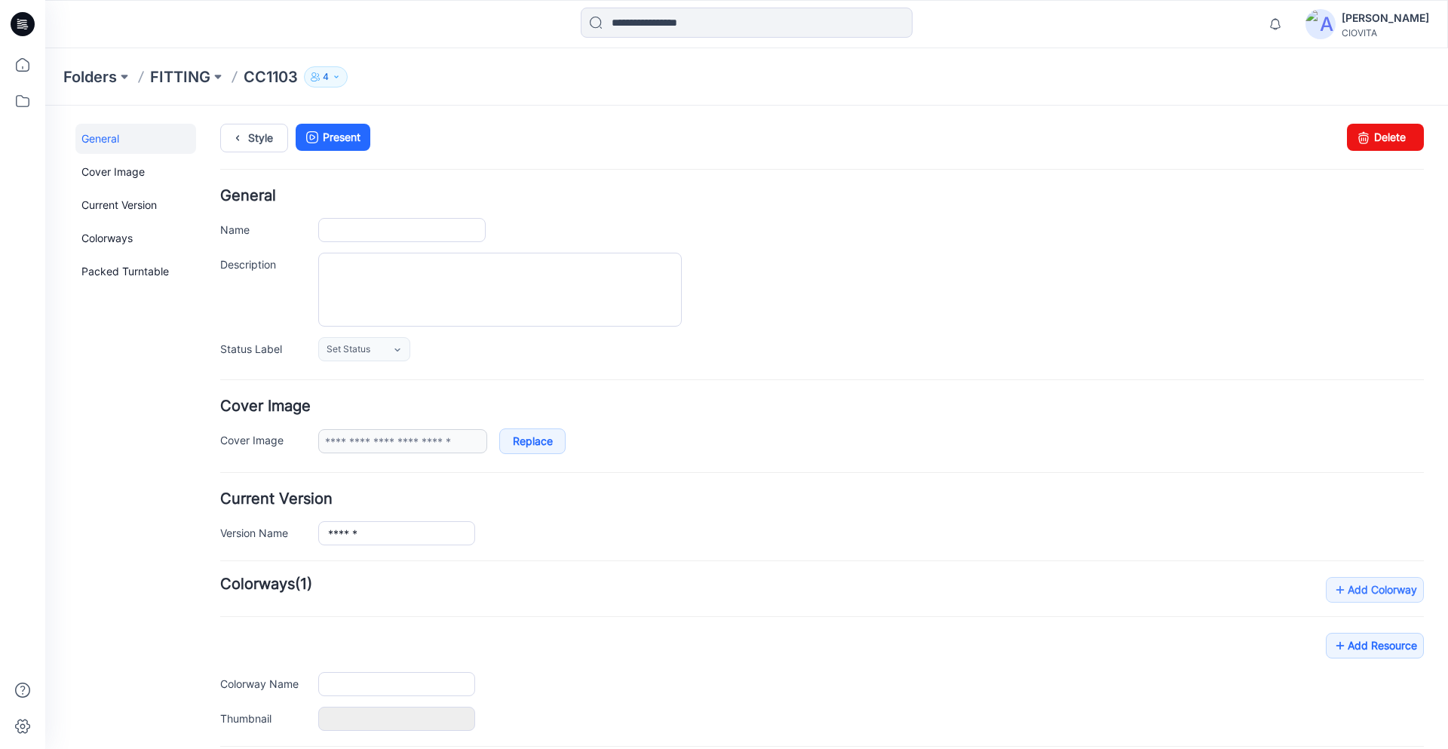
type input "******"
type input "**********"
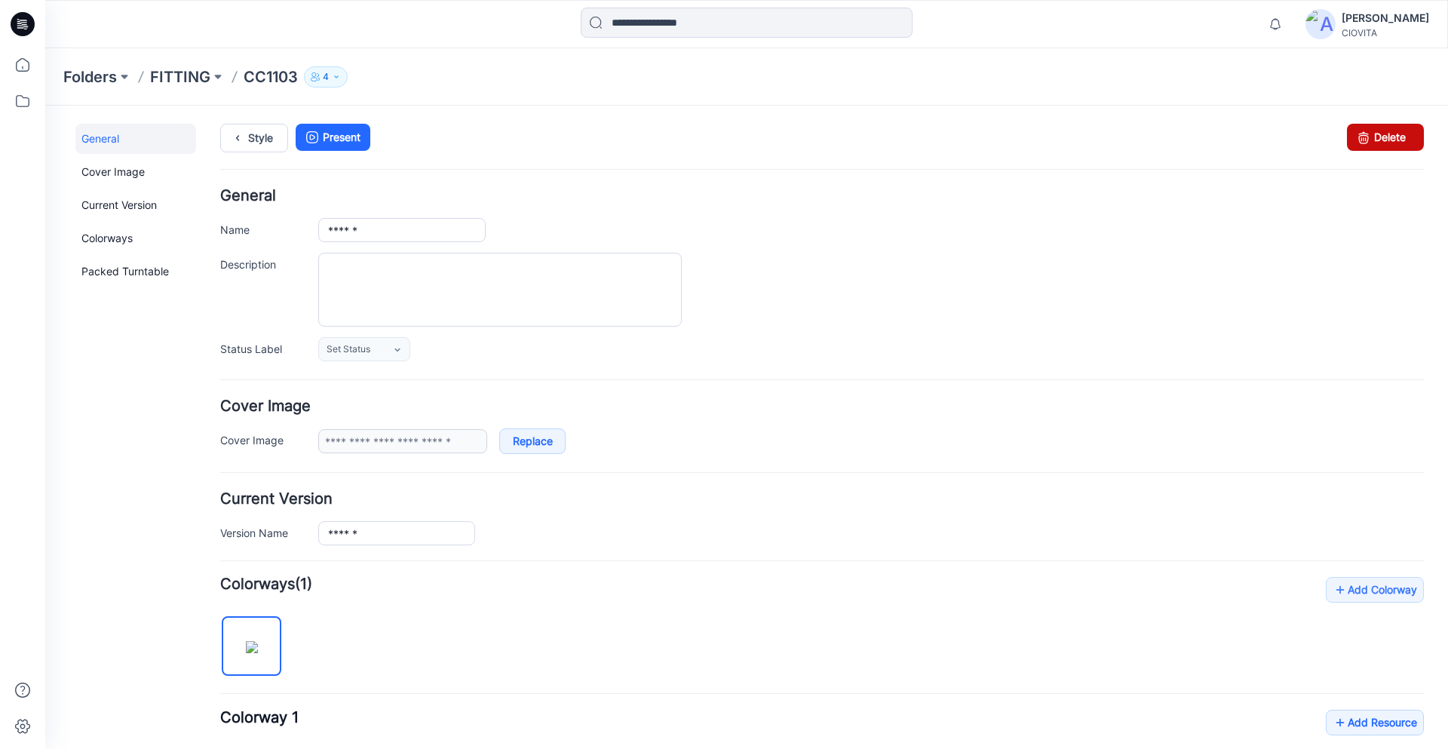
drag, startPoint x: 1386, startPoint y: 136, endPoint x: 820, endPoint y: 185, distance: 568.4
click at [1386, 136] on link "Delete" at bounding box center [1385, 137] width 77 height 27
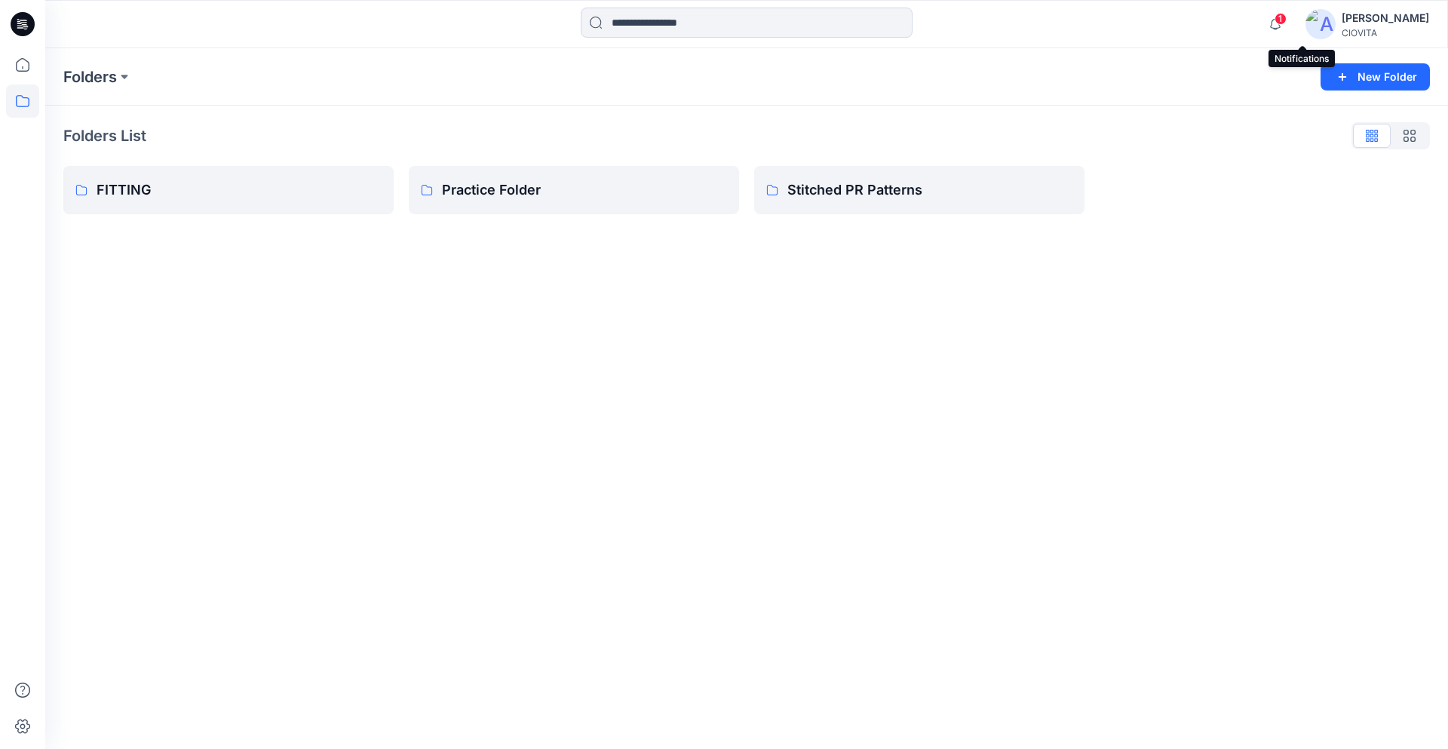
click at [1287, 19] on span "1" at bounding box center [1280, 19] width 12 height 12
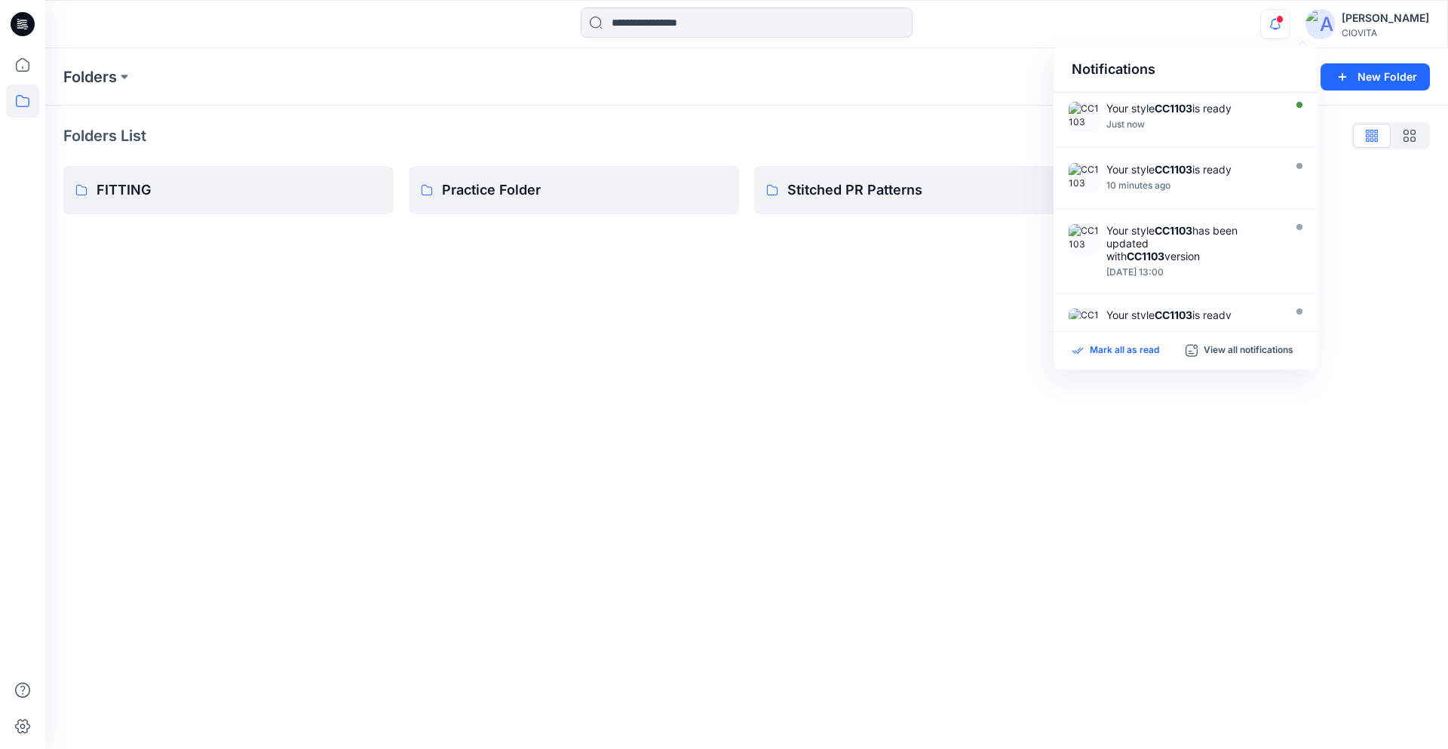
click at [1119, 349] on p "Mark all as read" at bounding box center [1124, 351] width 69 height 14
click at [1139, 115] on div at bounding box center [1192, 116] width 173 height 3
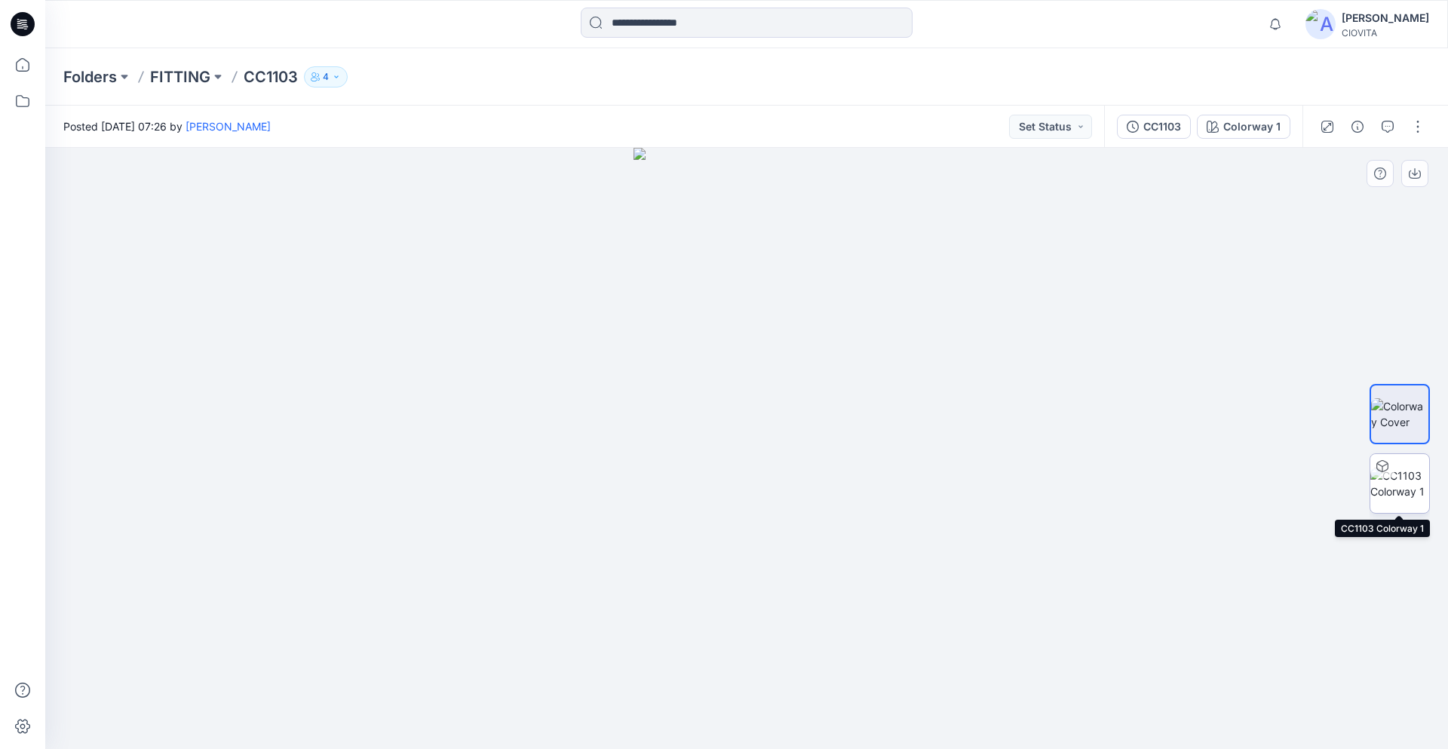
click at [1419, 488] on img at bounding box center [1399, 484] width 59 height 32
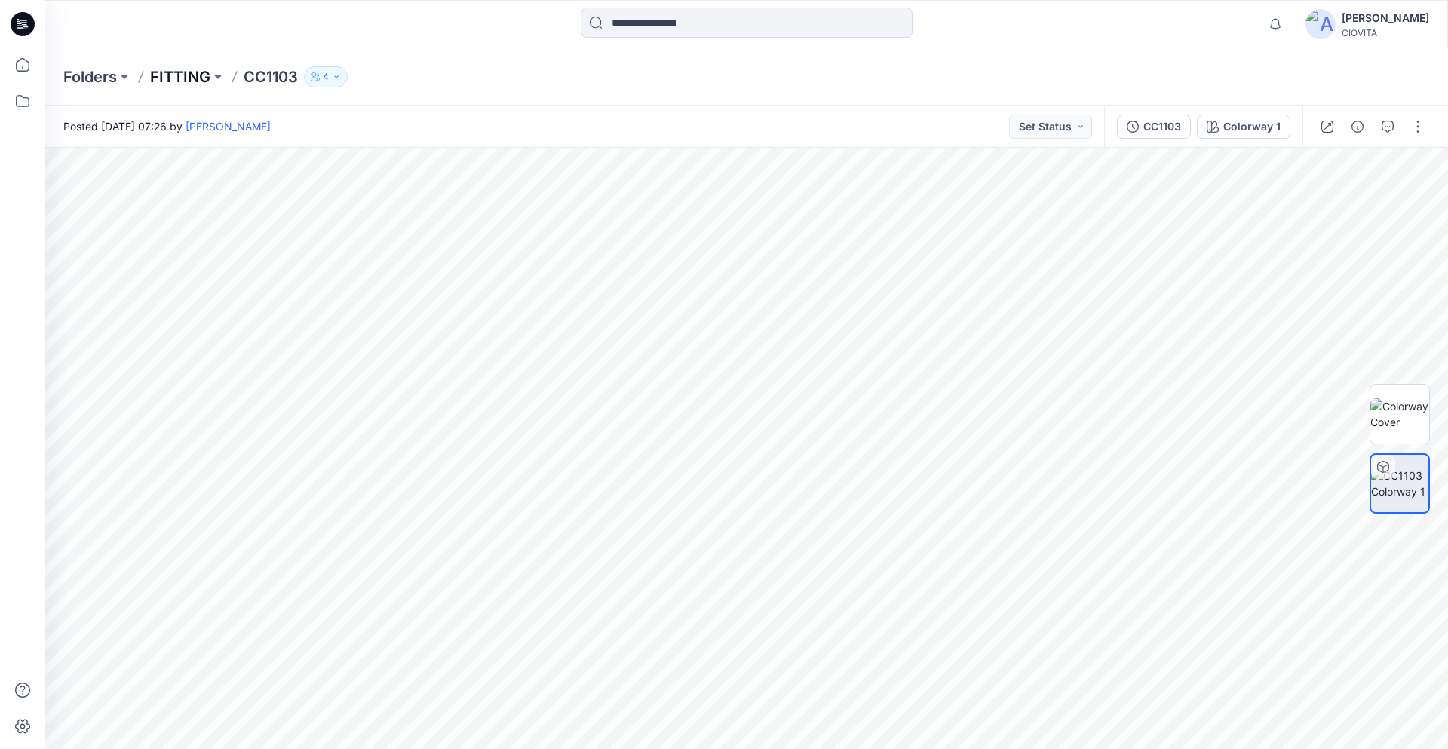
click at [173, 74] on p "FITTING" at bounding box center [180, 76] width 60 height 21
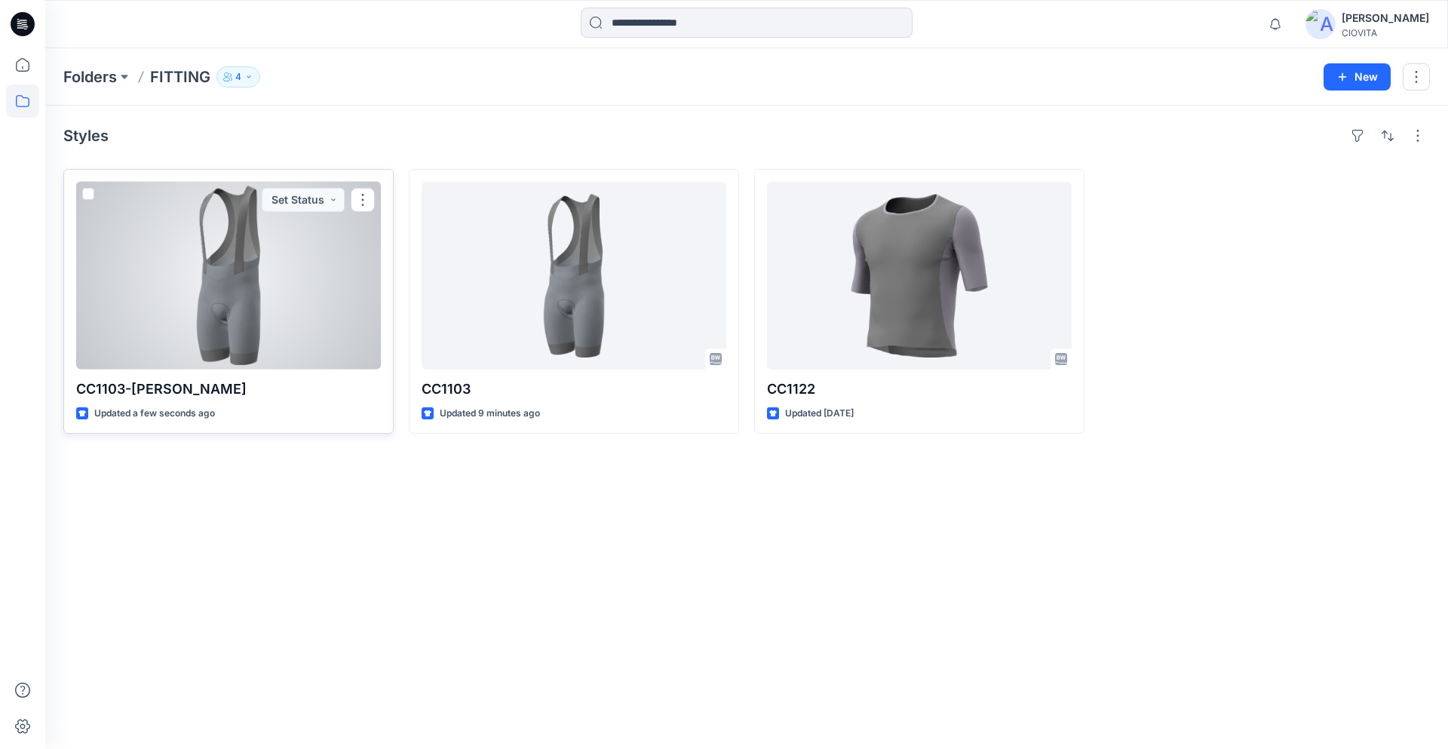
click at [232, 262] on div at bounding box center [228, 276] width 305 height 188
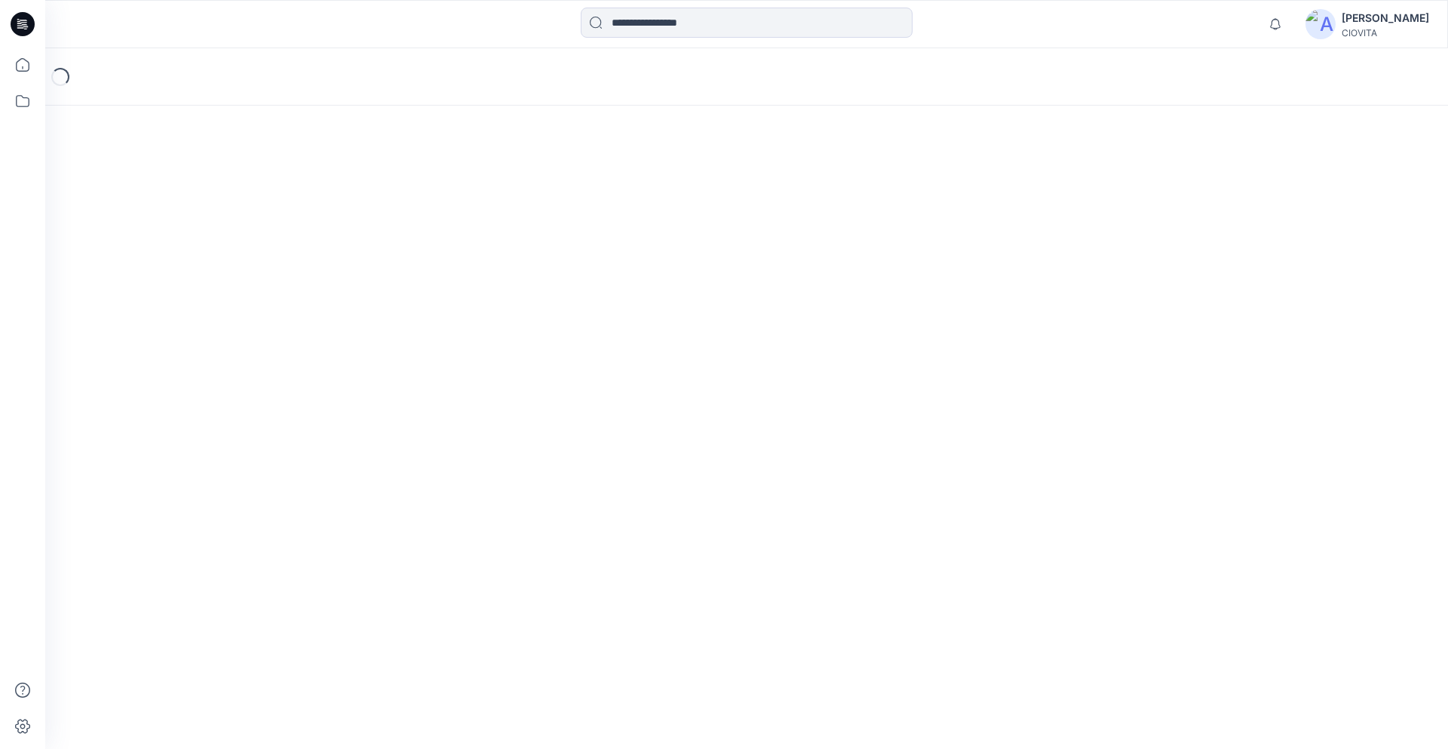
click at [232, 262] on div "Loading..." at bounding box center [746, 398] width 1403 height 701
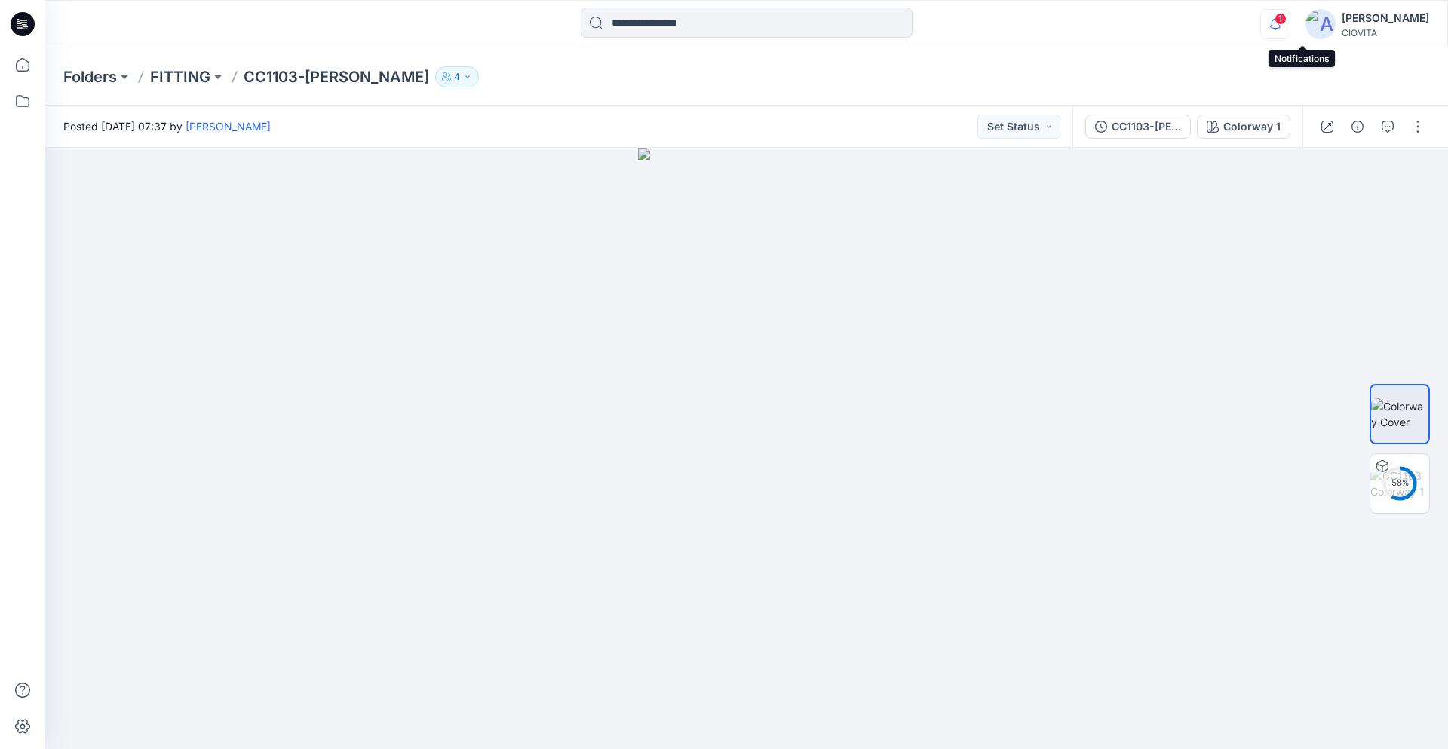
click at [1281, 28] on icon "button" at bounding box center [1275, 24] width 11 height 10
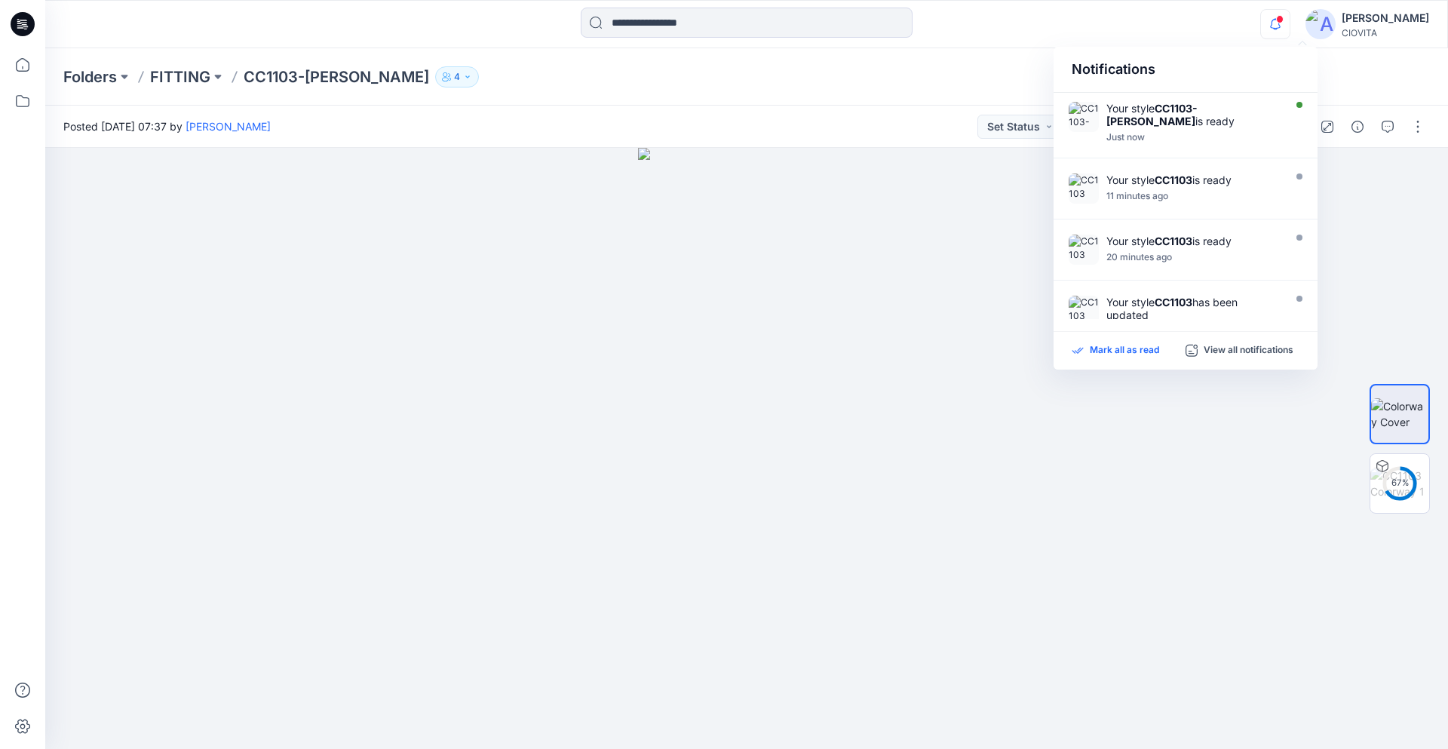
click at [1111, 348] on p "Mark all as read" at bounding box center [1124, 351] width 69 height 14
click at [909, 77] on div "Folders FITTING CC1103-OLIVER 4" at bounding box center [687, 76] width 1249 height 21
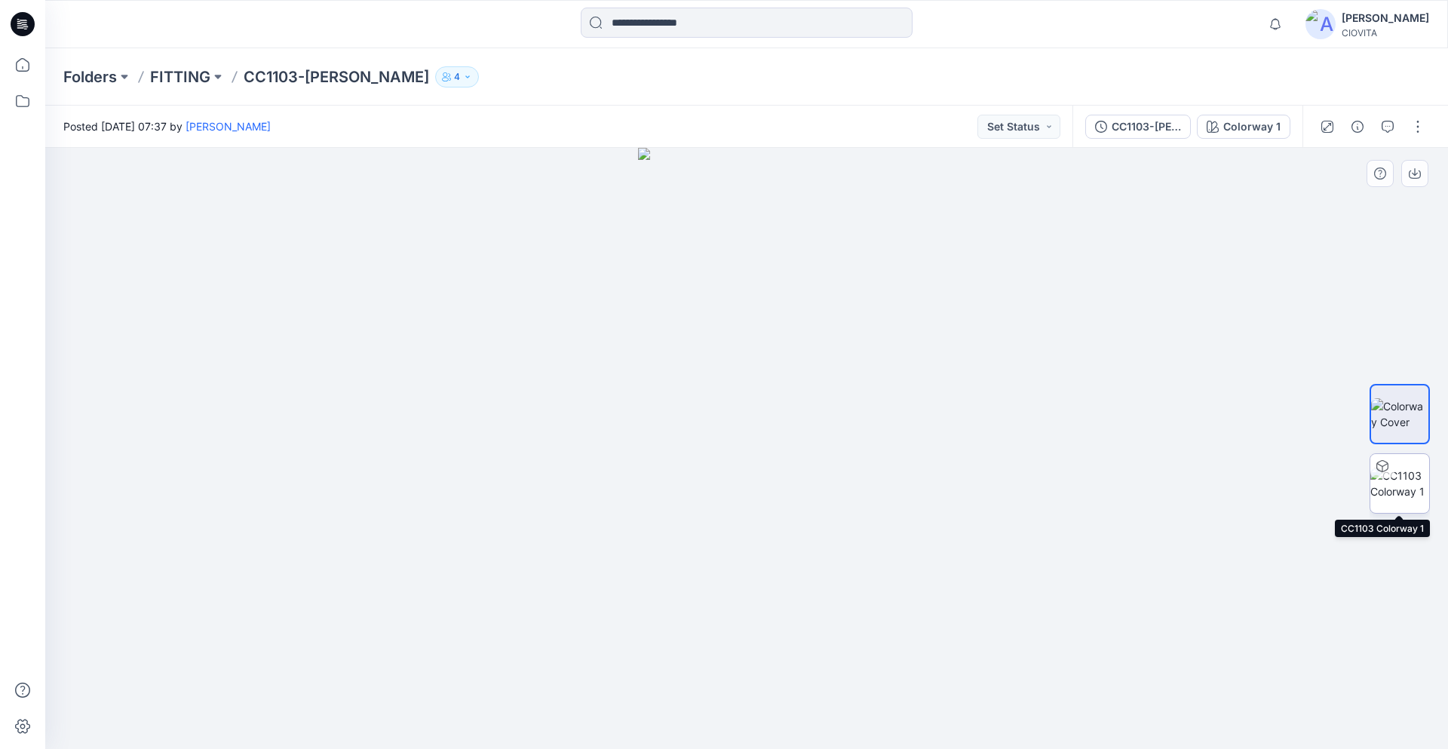
click at [1412, 484] on img at bounding box center [1399, 484] width 59 height 32
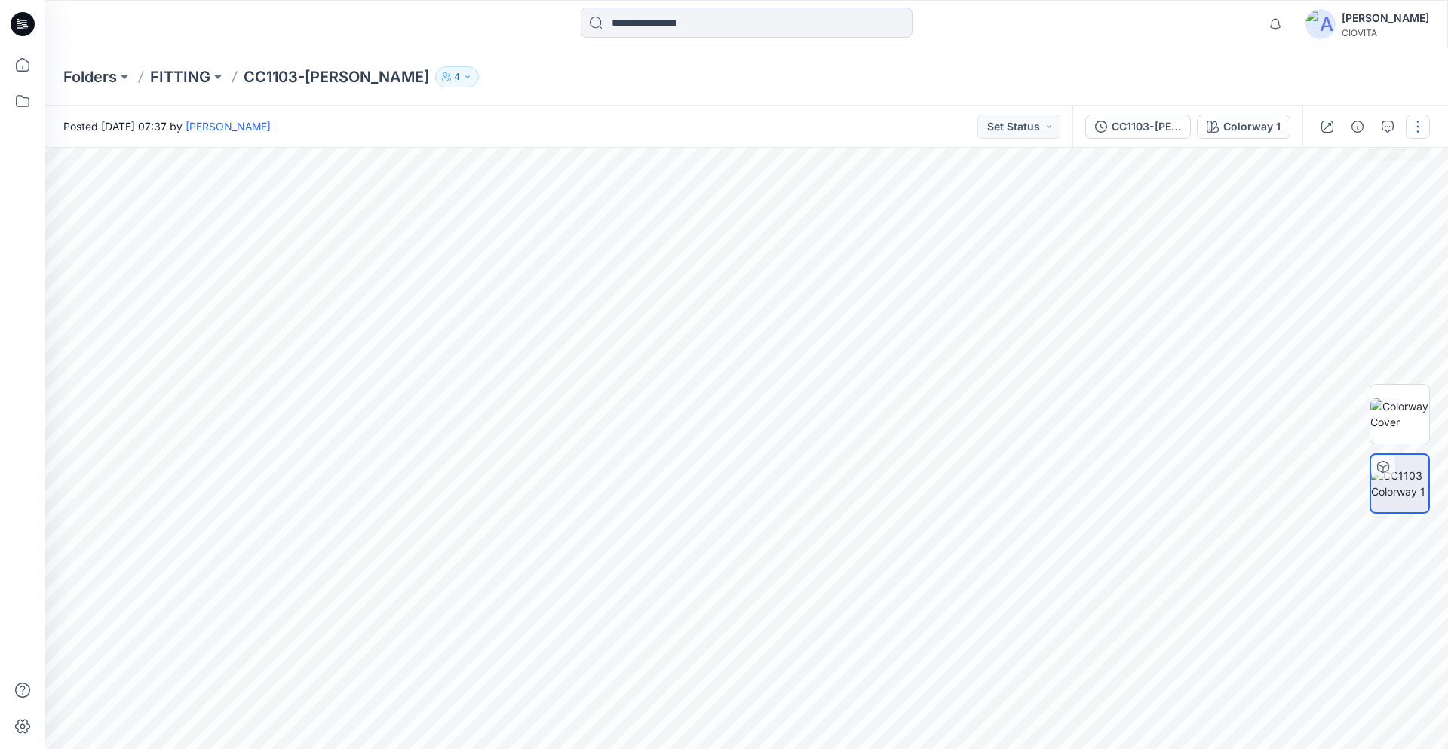
click at [1414, 127] on button "button" at bounding box center [1418, 127] width 24 height 24
click at [1305, 210] on button "Edit" at bounding box center [1354, 204] width 139 height 28
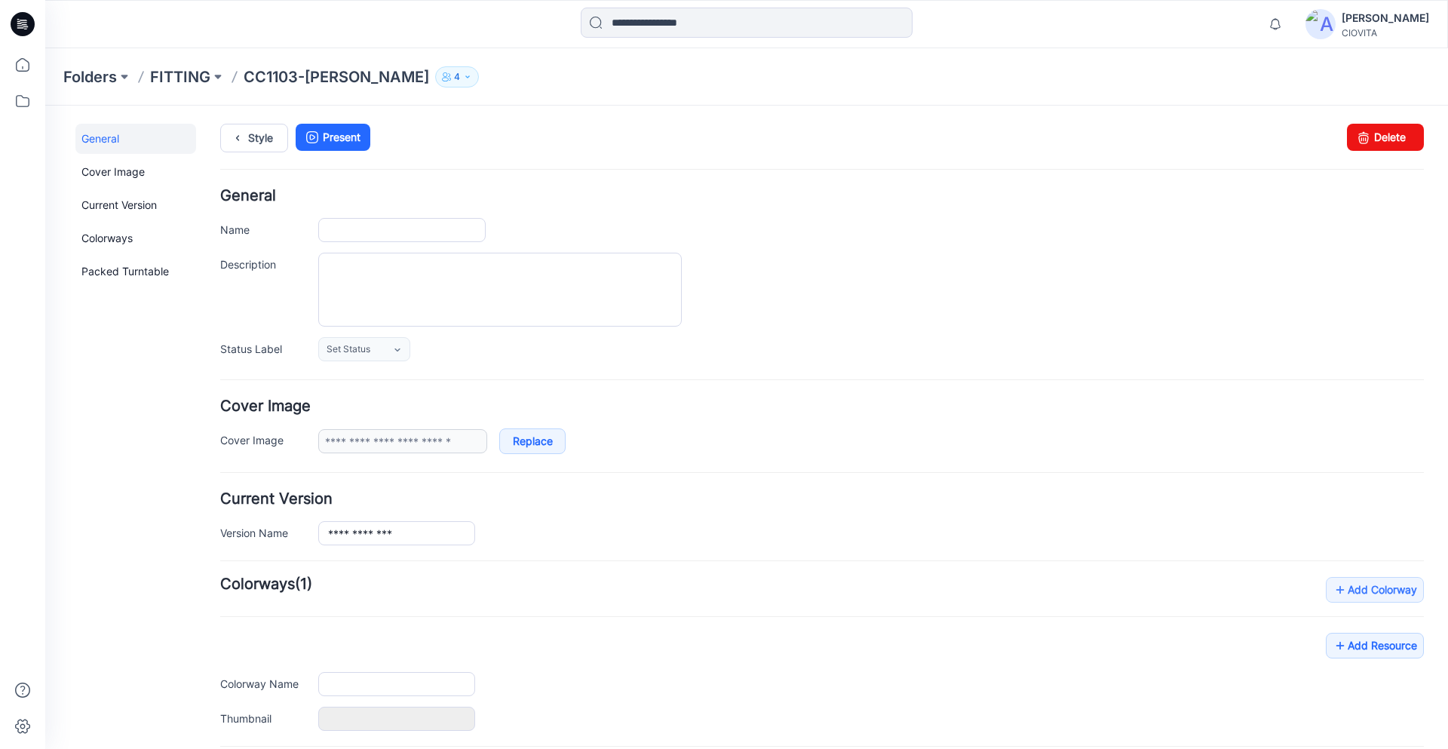
type input "**********"
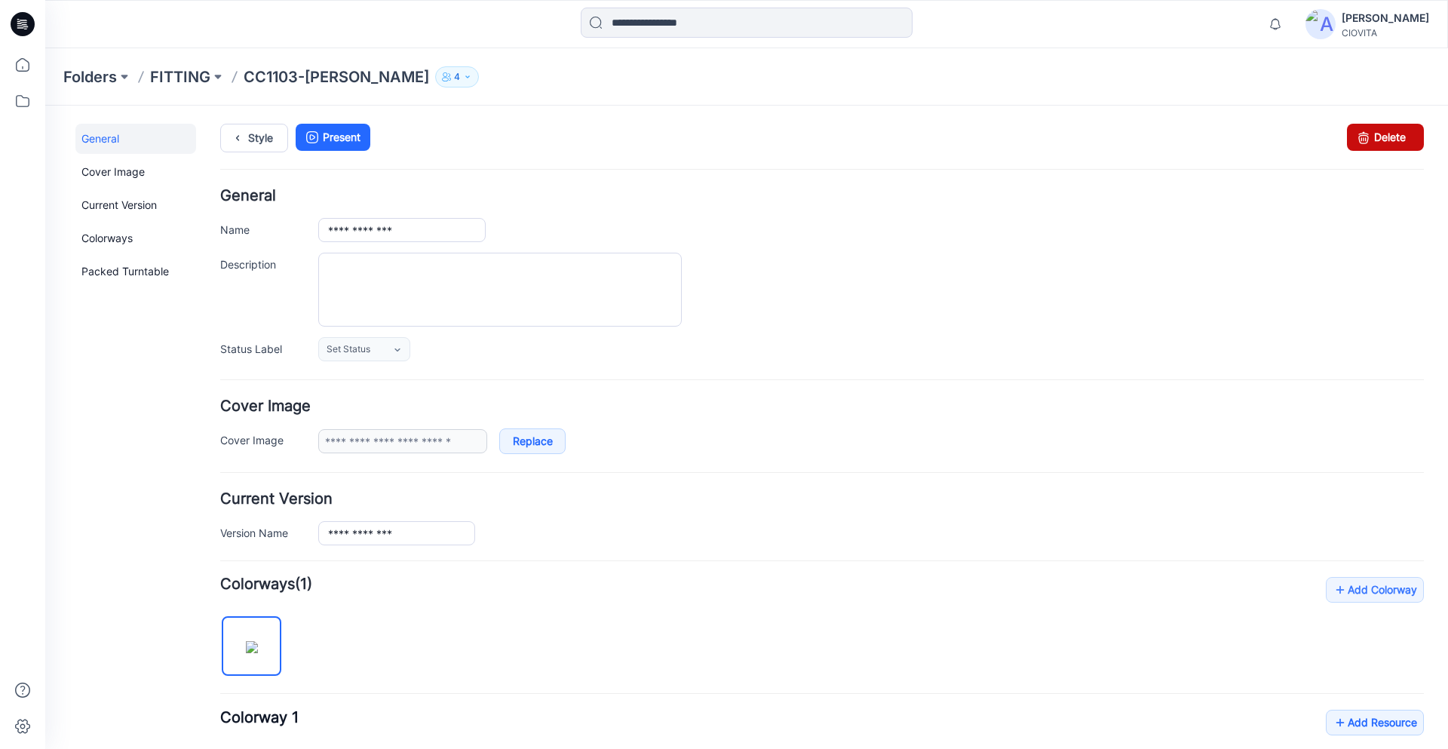
drag, startPoint x: 1361, startPoint y: 137, endPoint x: 819, endPoint y: 180, distance: 543.9
click at [1361, 137] on icon at bounding box center [1363, 137] width 21 height 27
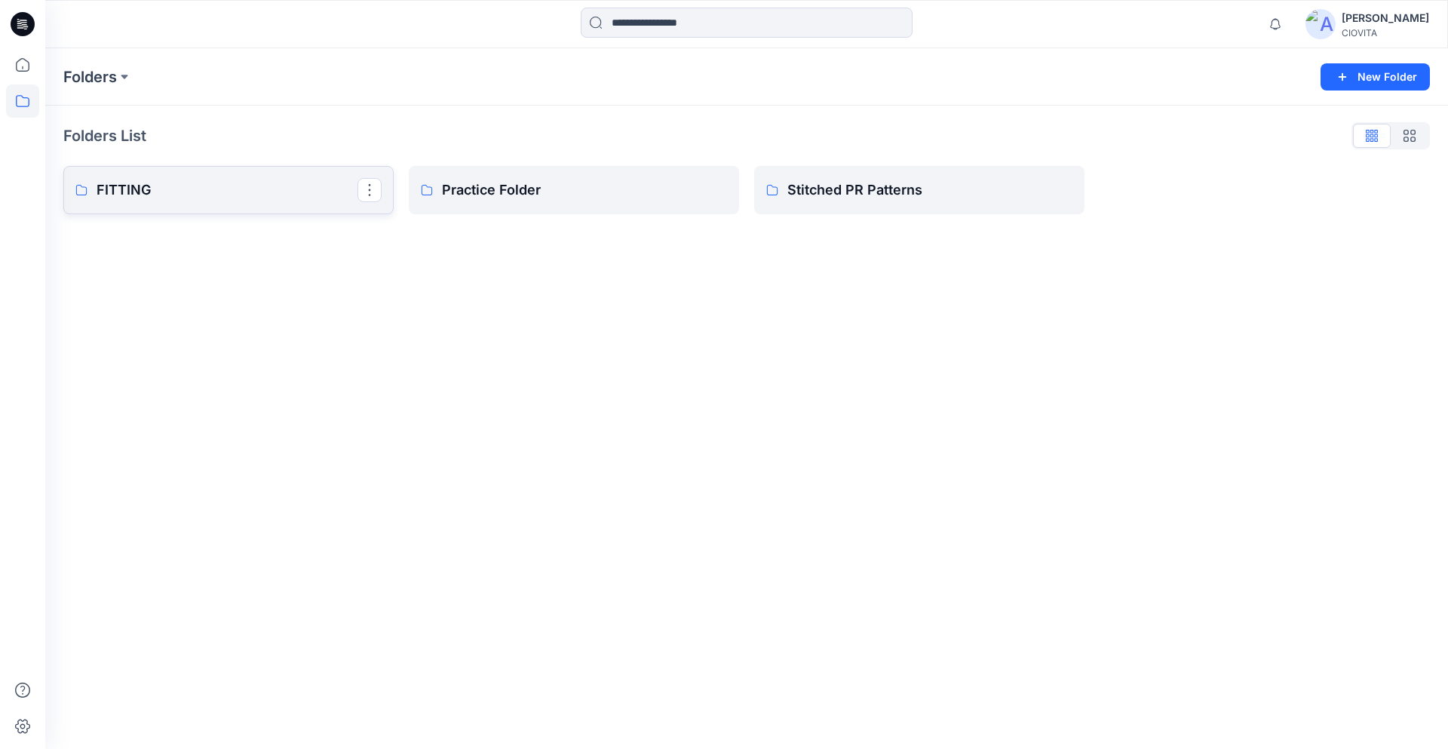
click at [135, 198] on p "FITTING" at bounding box center [227, 189] width 261 height 21
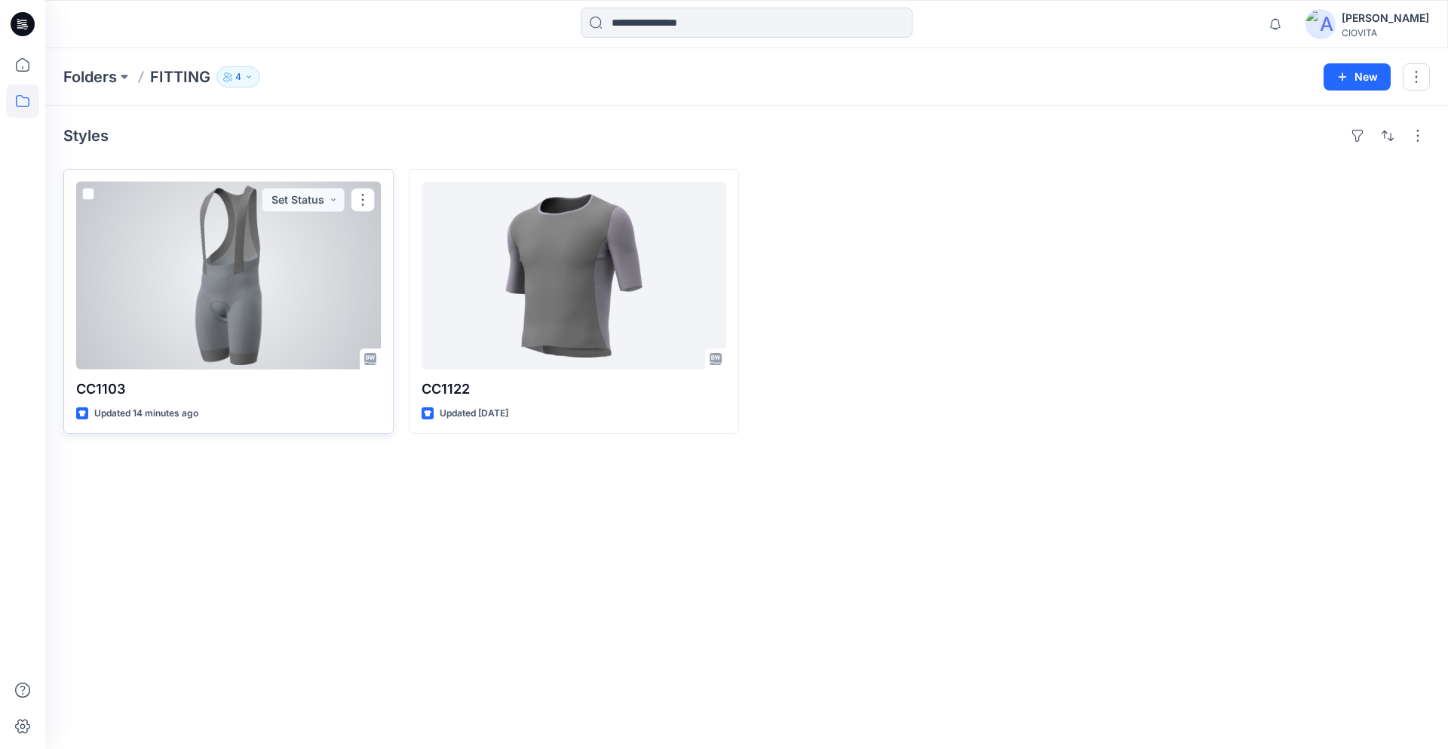
click at [207, 287] on div at bounding box center [228, 276] width 305 height 188
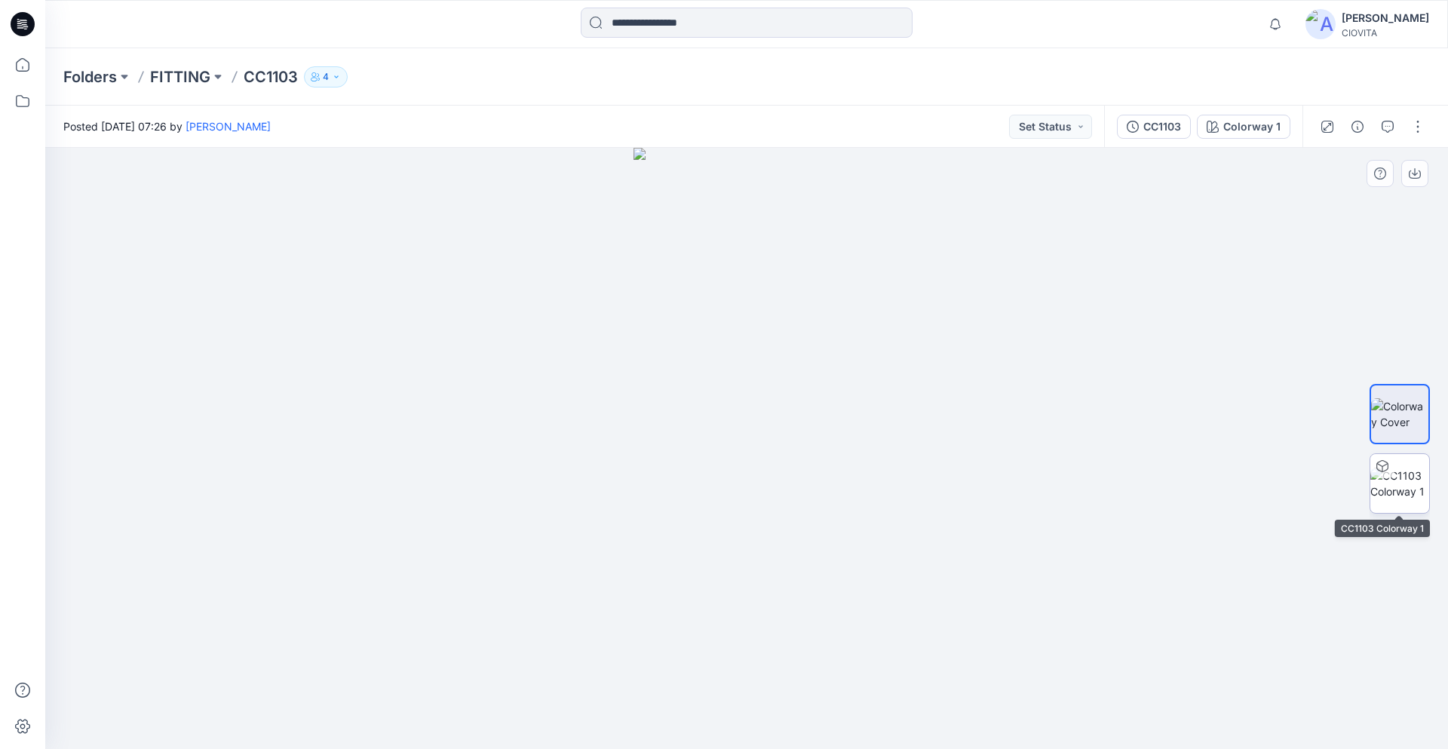
click at [1407, 486] on img at bounding box center [1399, 484] width 59 height 32
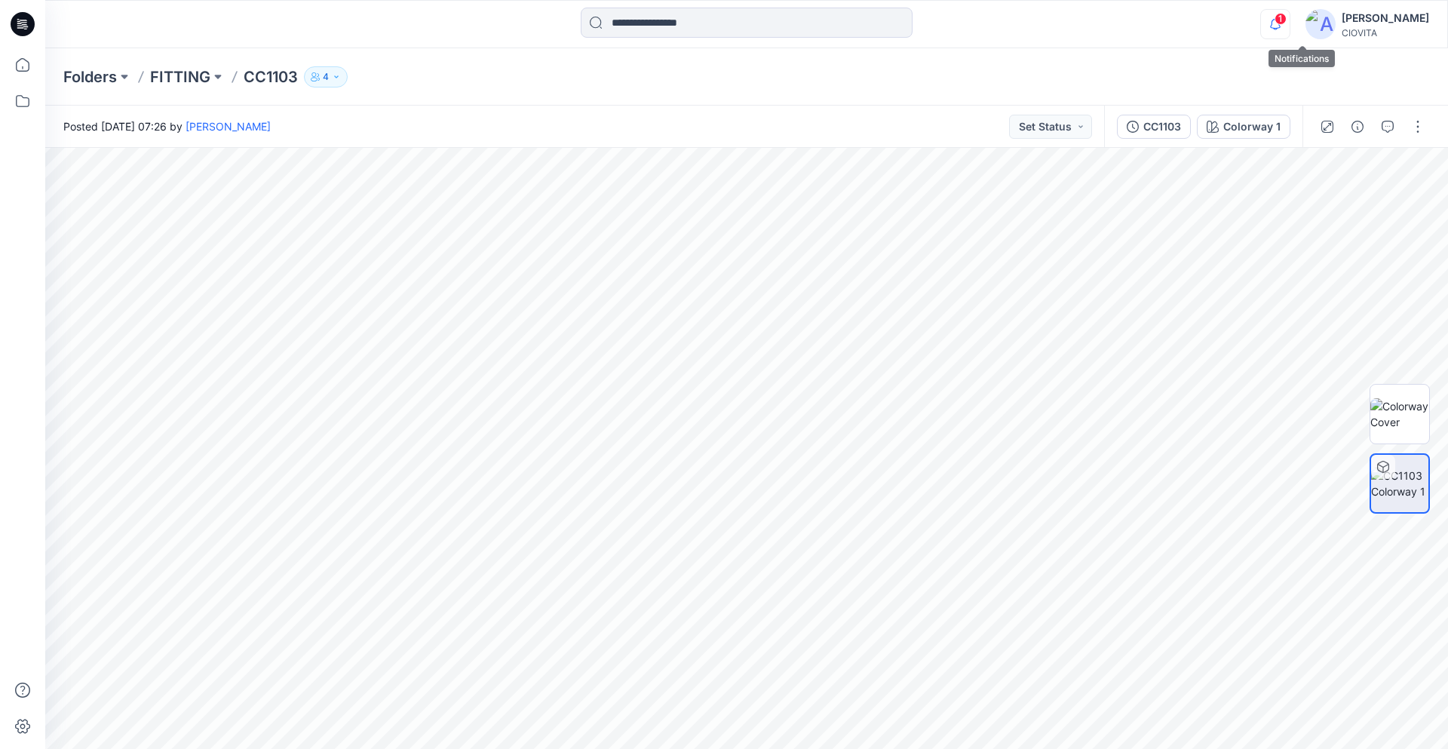
click at [1281, 28] on icon "button" at bounding box center [1275, 24] width 11 height 10
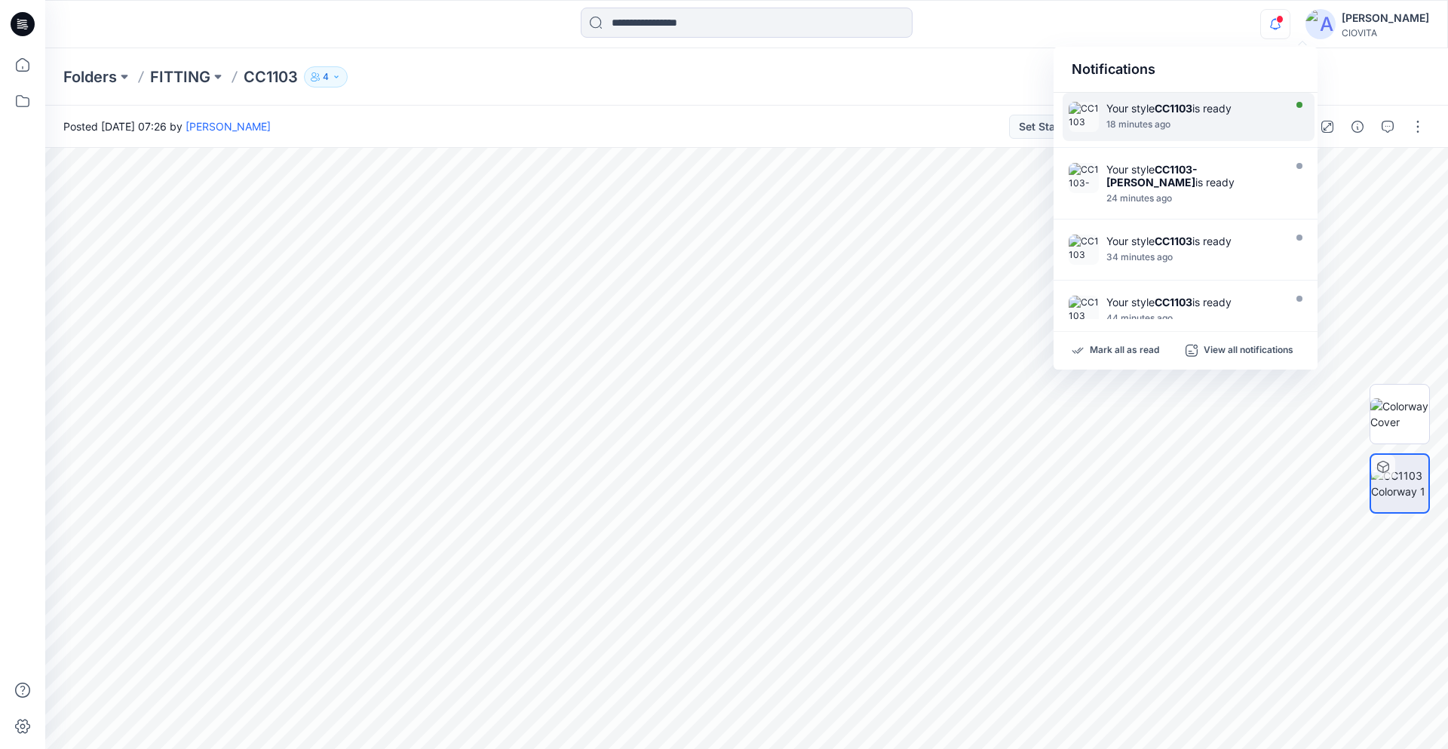
click at [1185, 121] on div "18 minutes ago" at bounding box center [1192, 124] width 173 height 11
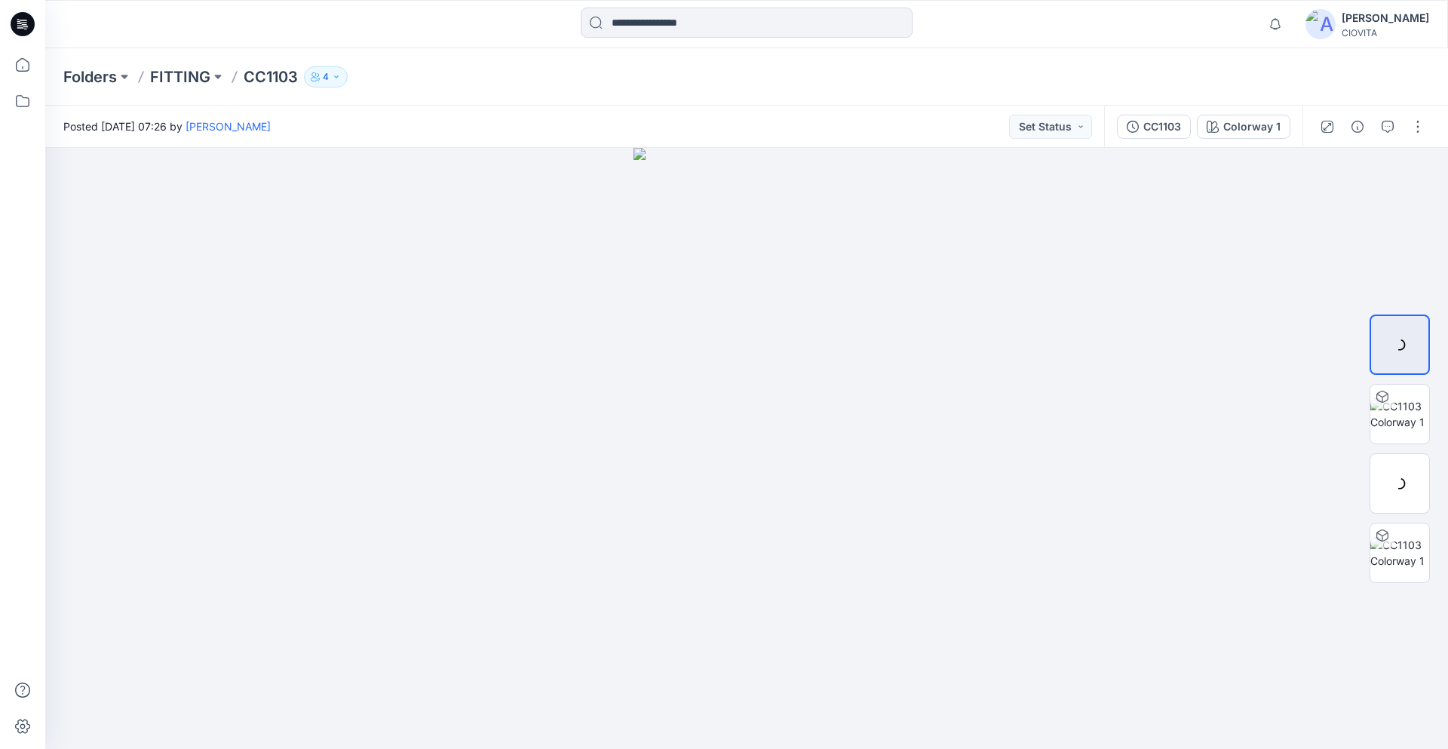
click at [744, 517] on div at bounding box center [746, 448] width 1403 height 601
click at [1406, 416] on img at bounding box center [1399, 414] width 59 height 32
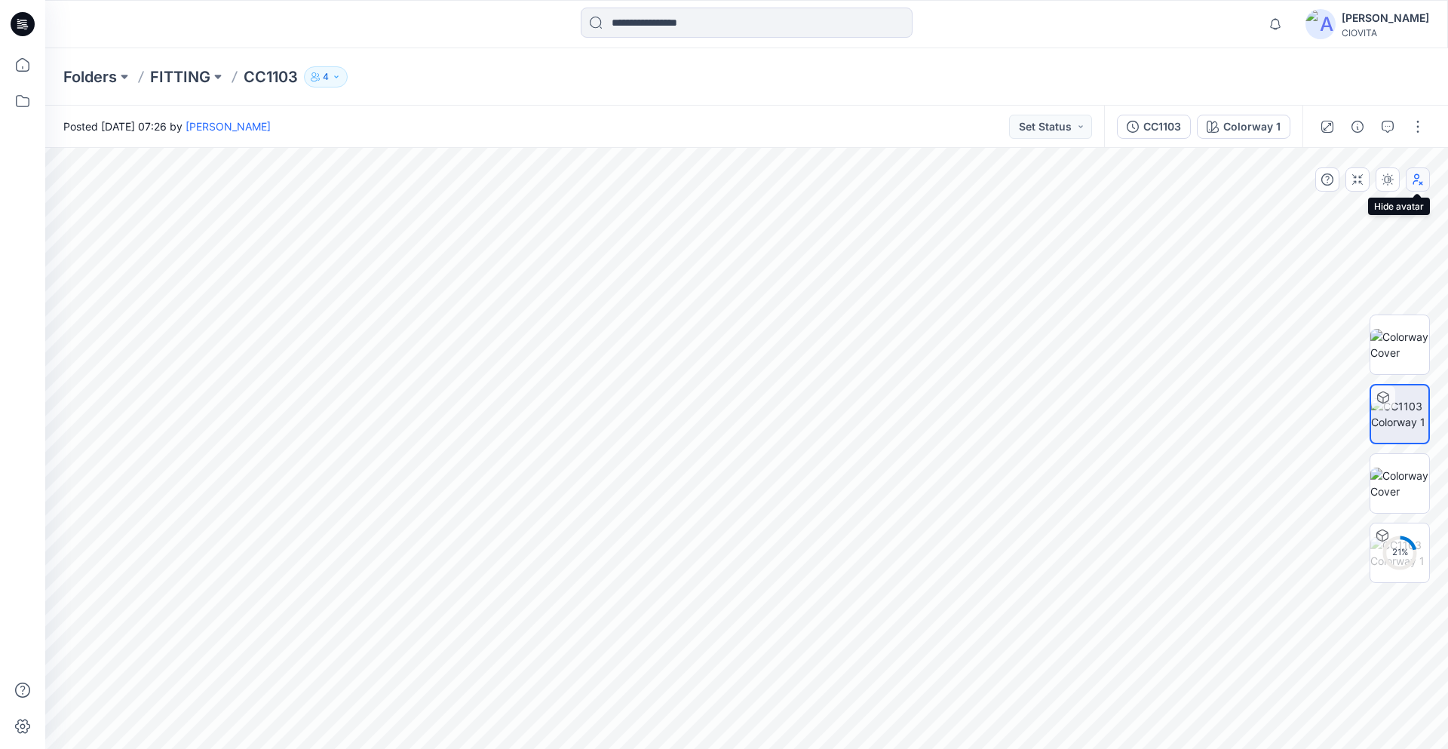
click at [1419, 182] on icon "button" at bounding box center [1418, 179] width 10 height 11
click at [1419, 182] on icon "button" at bounding box center [1418, 179] width 12 height 12
click at [1406, 486] on img at bounding box center [1399, 484] width 59 height 32
drag, startPoint x: 854, startPoint y: 527, endPoint x: 800, endPoint y: 516, distance: 55.5
click at [795, 517] on img at bounding box center [747, 448] width 479 height 601
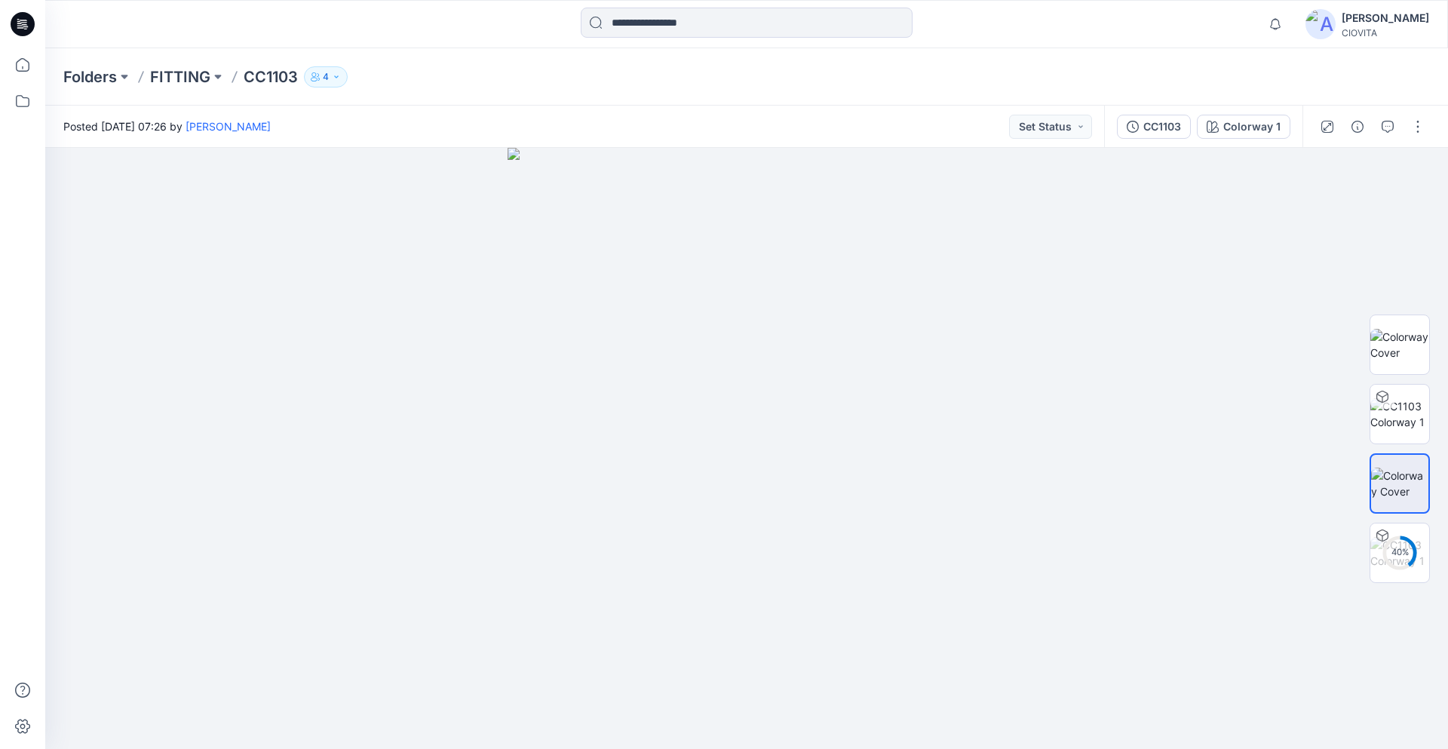
drag, startPoint x: 719, startPoint y: 496, endPoint x: 813, endPoint y: 513, distance: 95.7
click at [813, 513] on img at bounding box center [747, 448] width 479 height 601
click at [1406, 538] on img at bounding box center [1399, 553] width 59 height 32
